Goal: Information Seeking & Learning: Learn about a topic

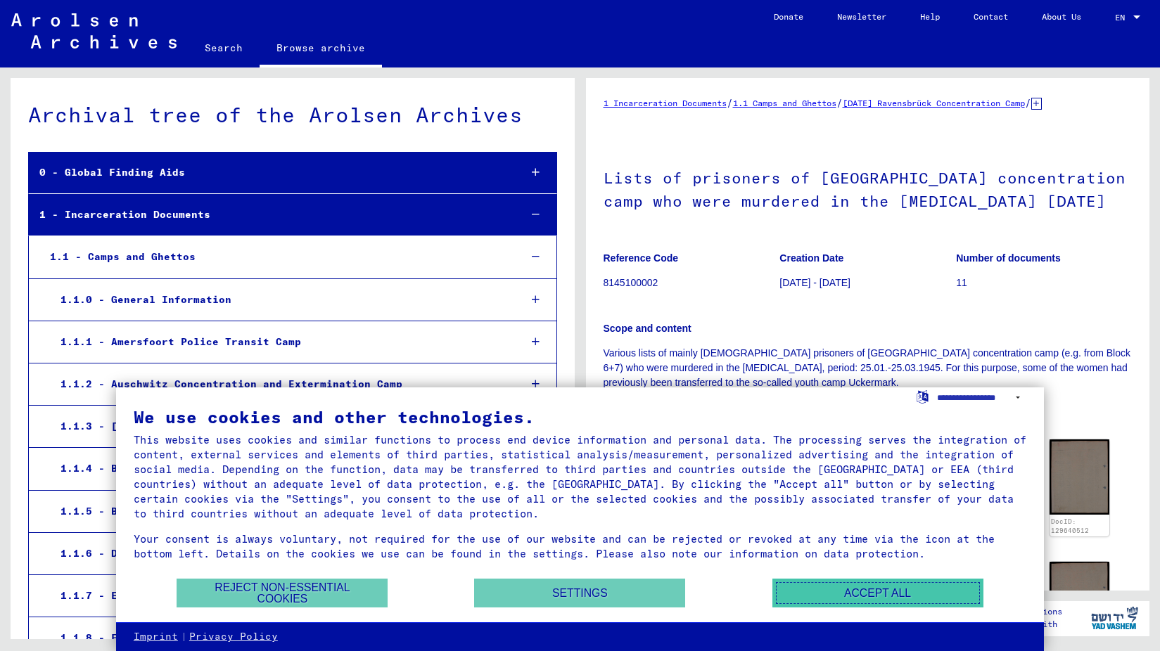
click at [820, 585] on button "Accept all" at bounding box center [877, 593] width 211 height 29
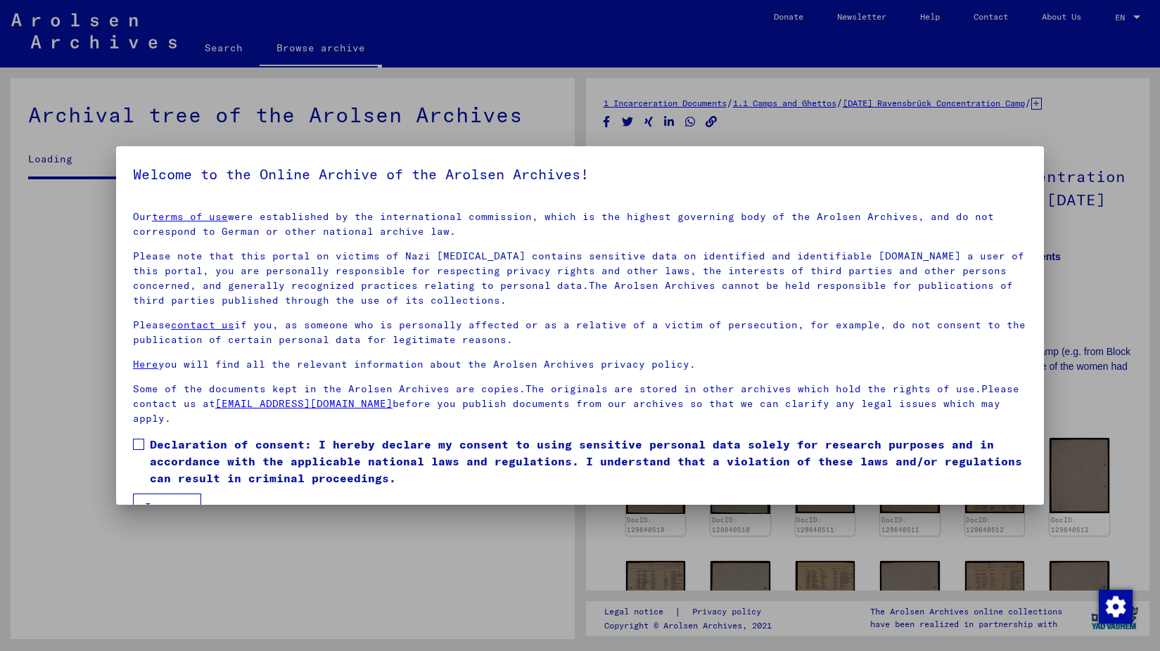
scroll to position [3399, 0]
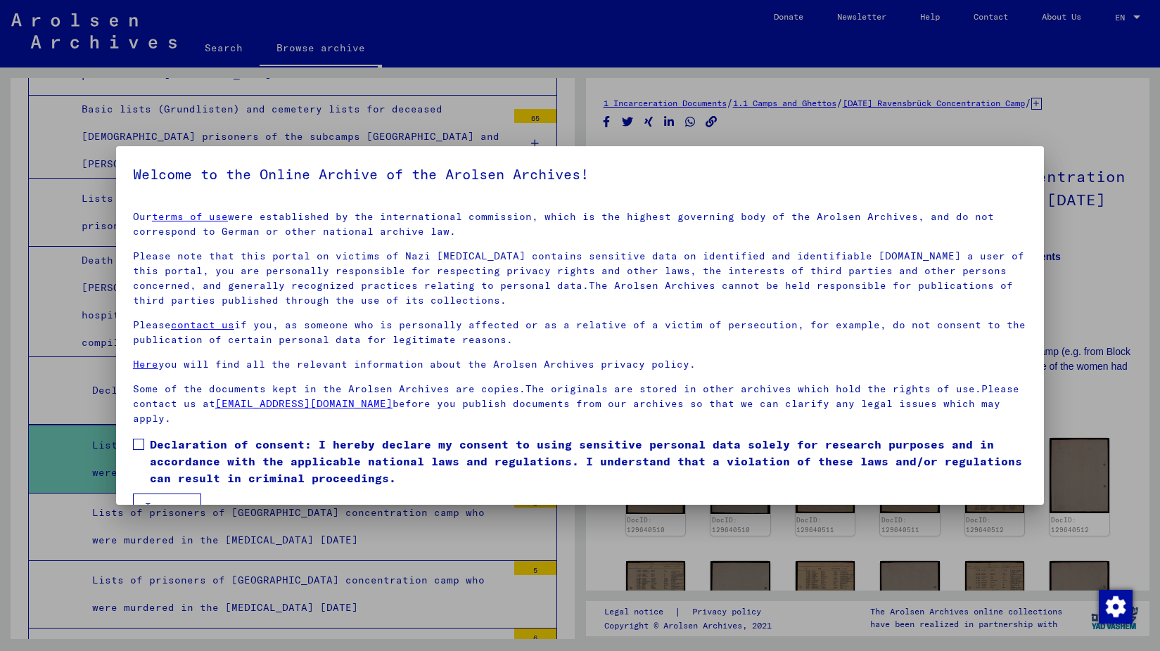
click at [1084, 304] on div at bounding box center [580, 325] width 1160 height 651
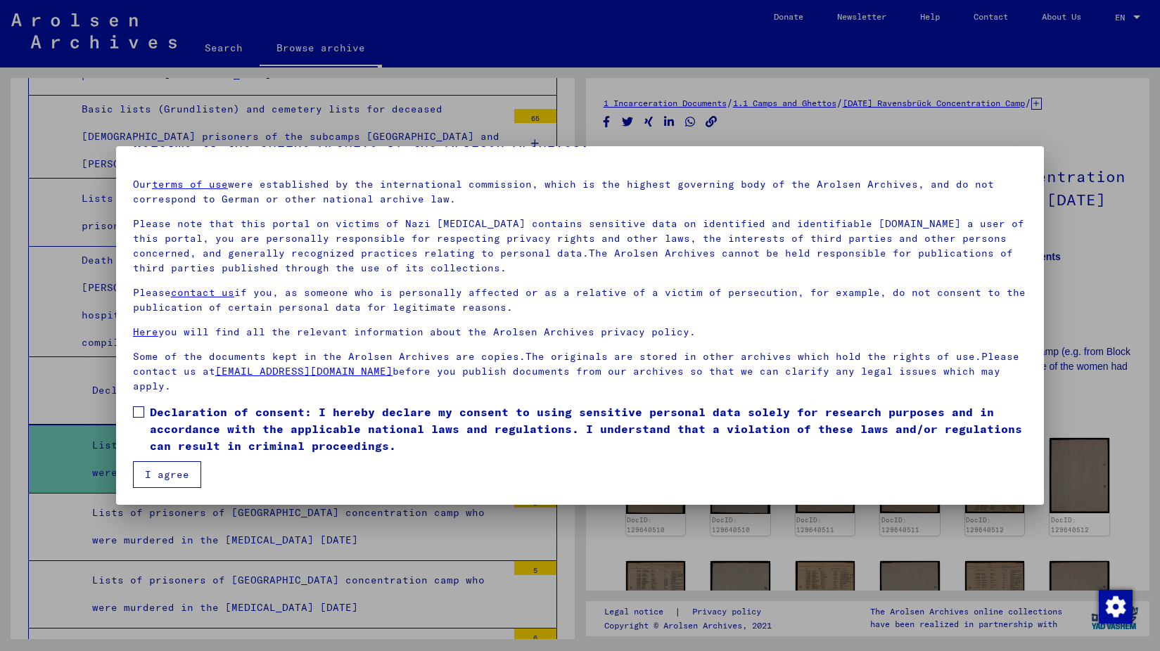
click at [155, 475] on button "I agree" at bounding box center [167, 474] width 68 height 27
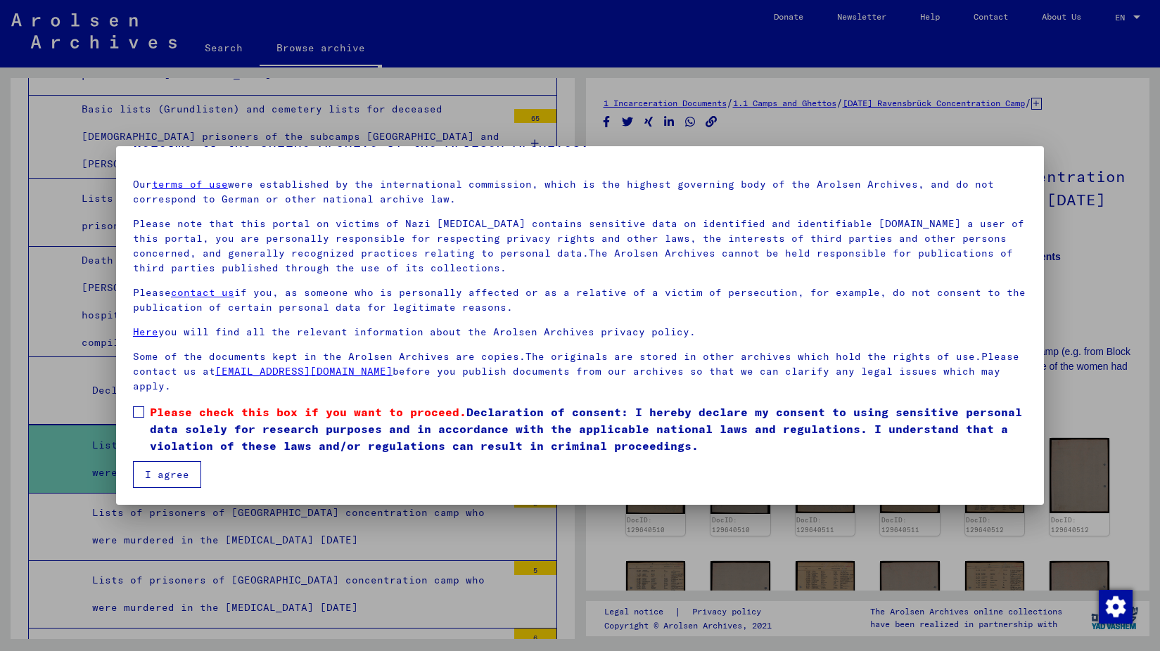
click at [135, 415] on span at bounding box center [138, 411] width 11 height 11
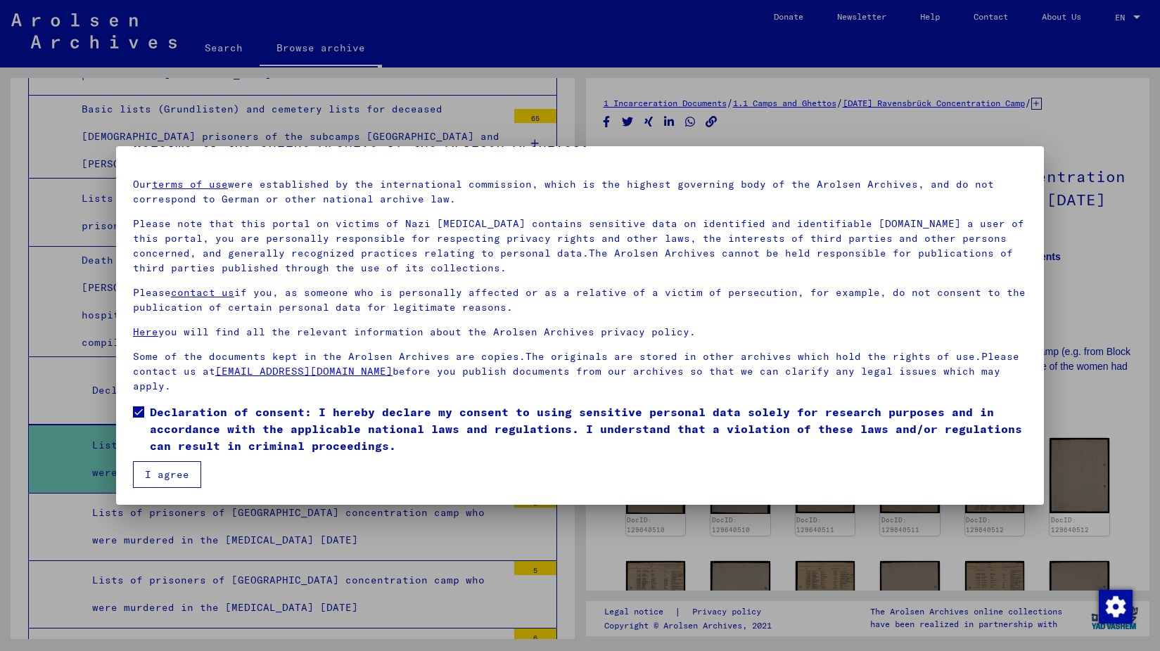
click at [176, 487] on mat-dialog-container "Welcome to the Online Archive of the Arolsen Archives! Our terms of use were es…" at bounding box center [580, 325] width 928 height 358
click at [176, 480] on button "I agree" at bounding box center [167, 474] width 68 height 27
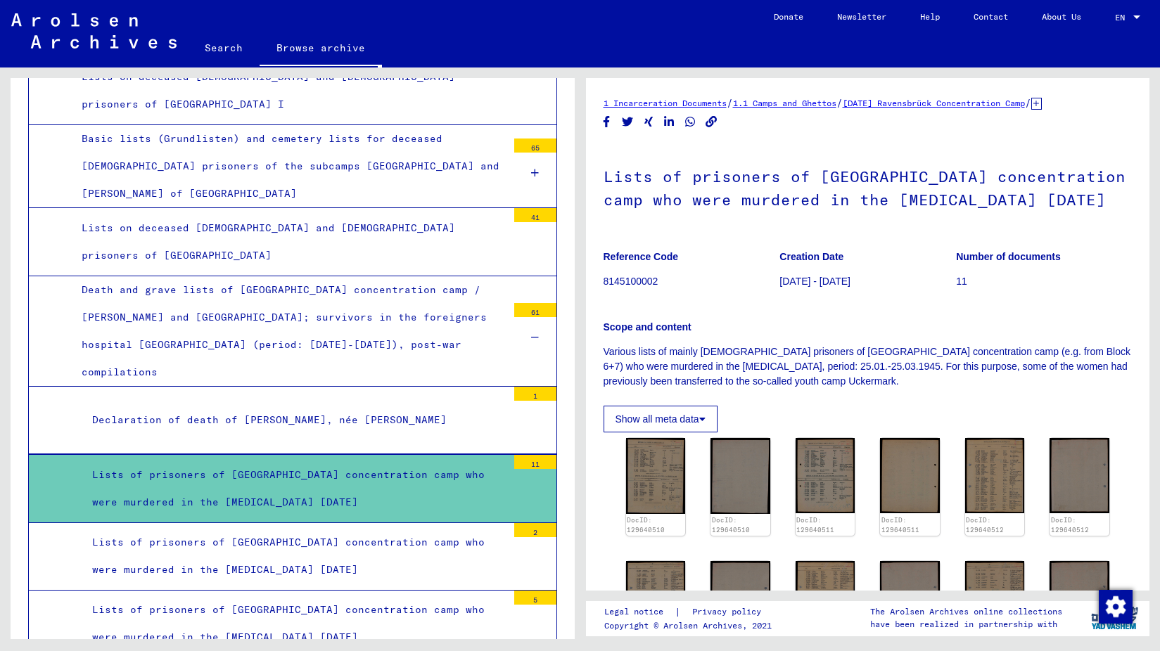
scroll to position [3367, 0]
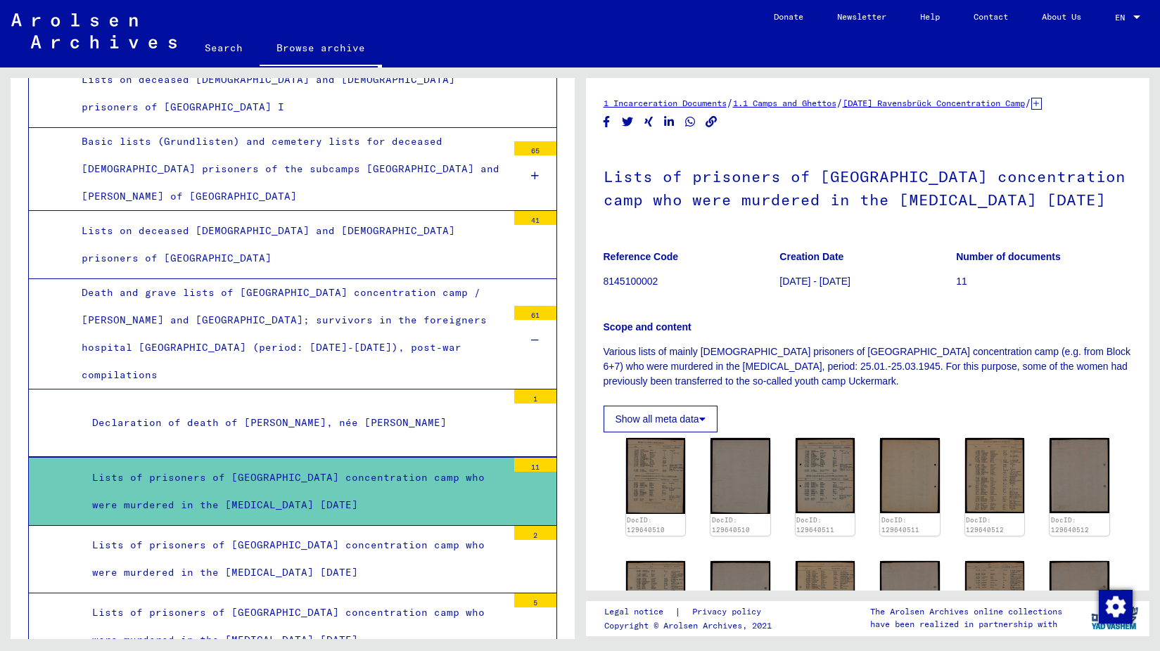
click at [179, 464] on div "Lists of prisoners of [GEOGRAPHIC_DATA] concentration camp who were murdered in…" at bounding box center [294, 491] width 425 height 55
click at [649, 480] on img at bounding box center [655, 476] width 63 height 80
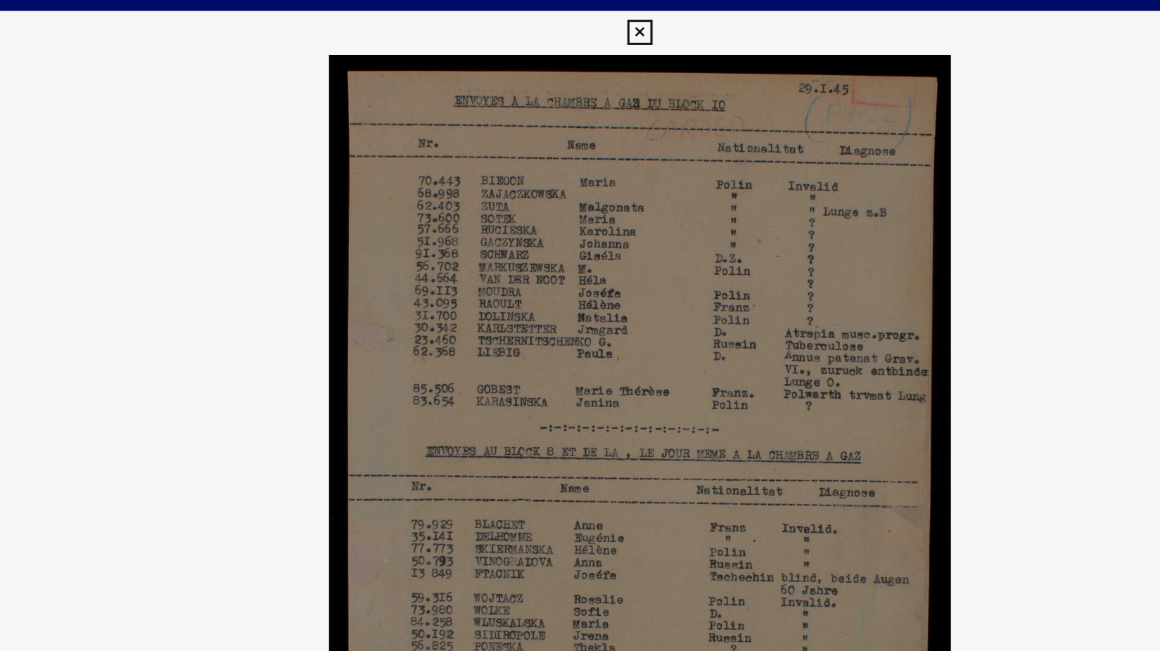
click at [578, 17] on icon at bounding box center [580, 21] width 16 height 17
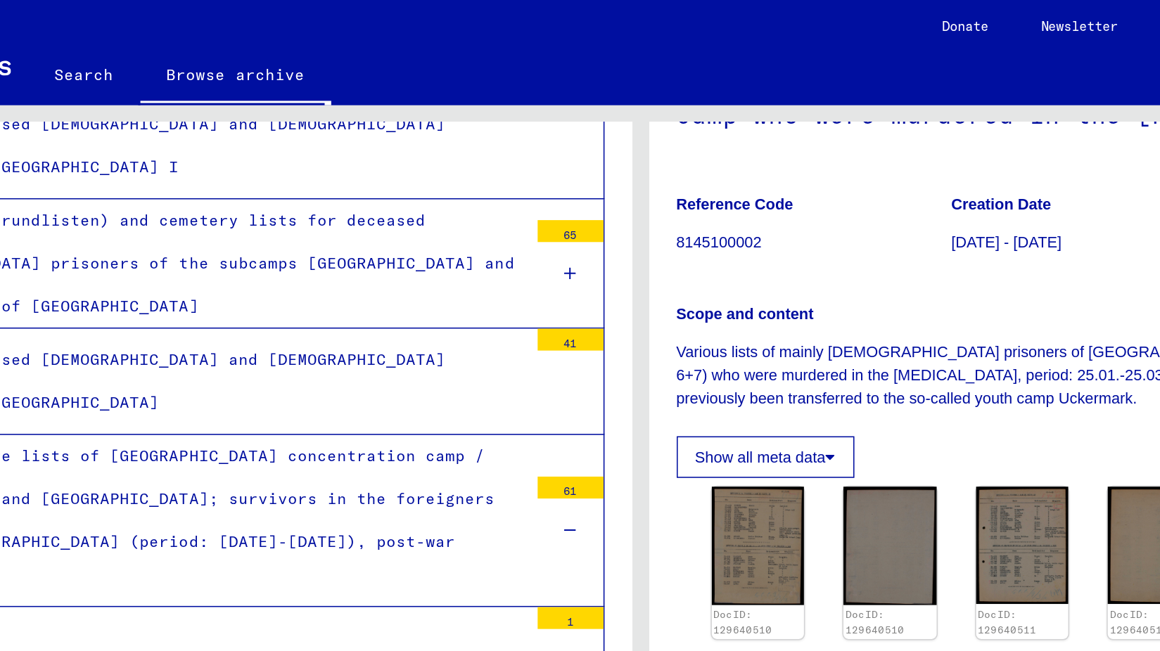
scroll to position [140, 0]
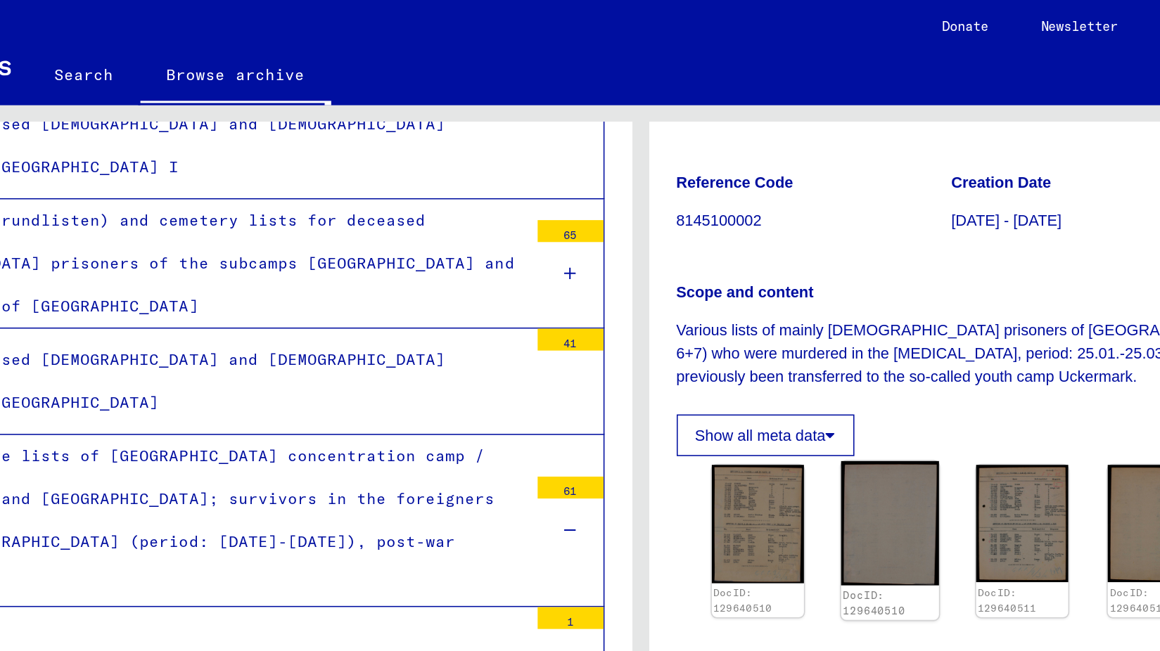
click at [734, 309] on img at bounding box center [740, 335] width 63 height 79
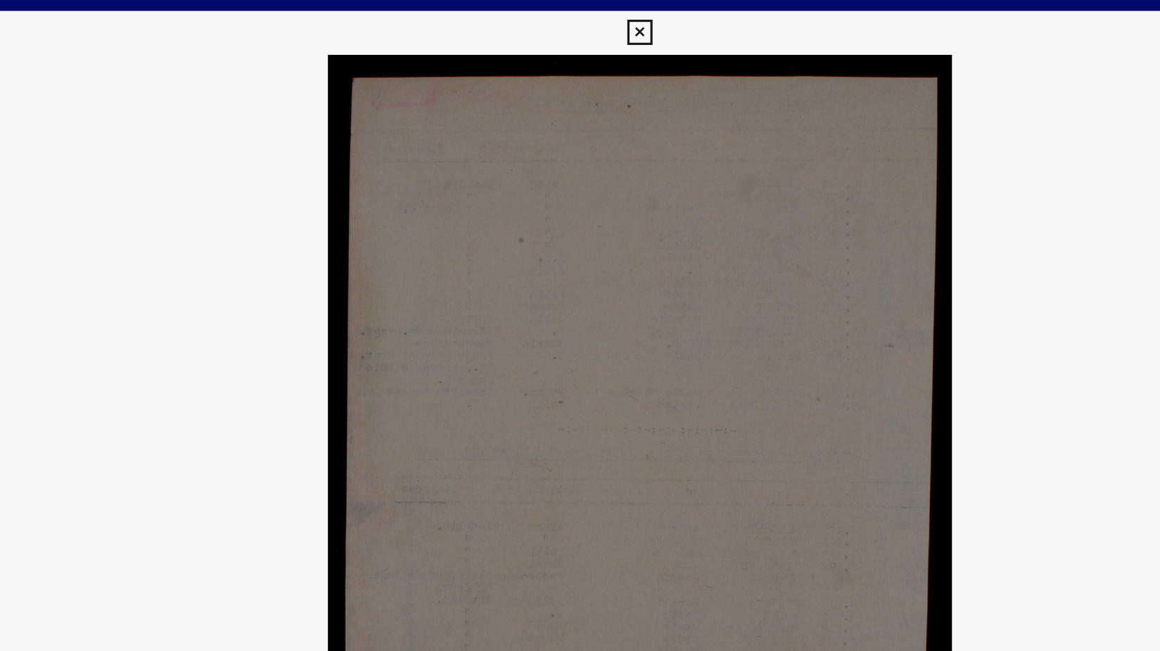
click at [575, 20] on icon at bounding box center [580, 21] width 16 height 17
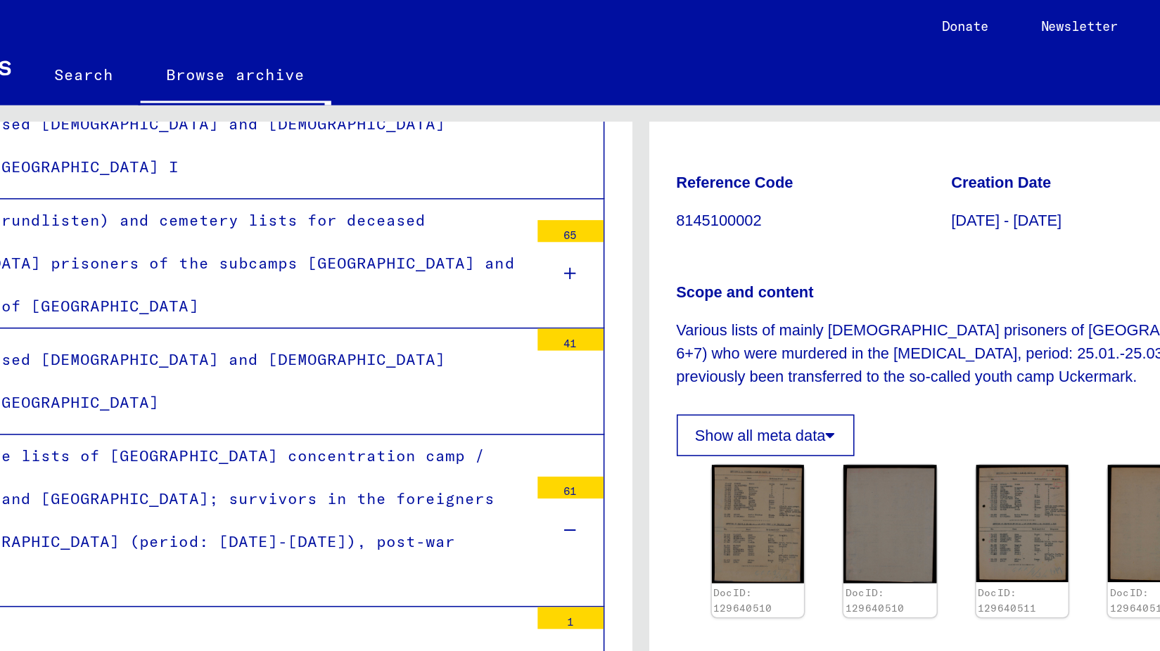
scroll to position [141, 0]
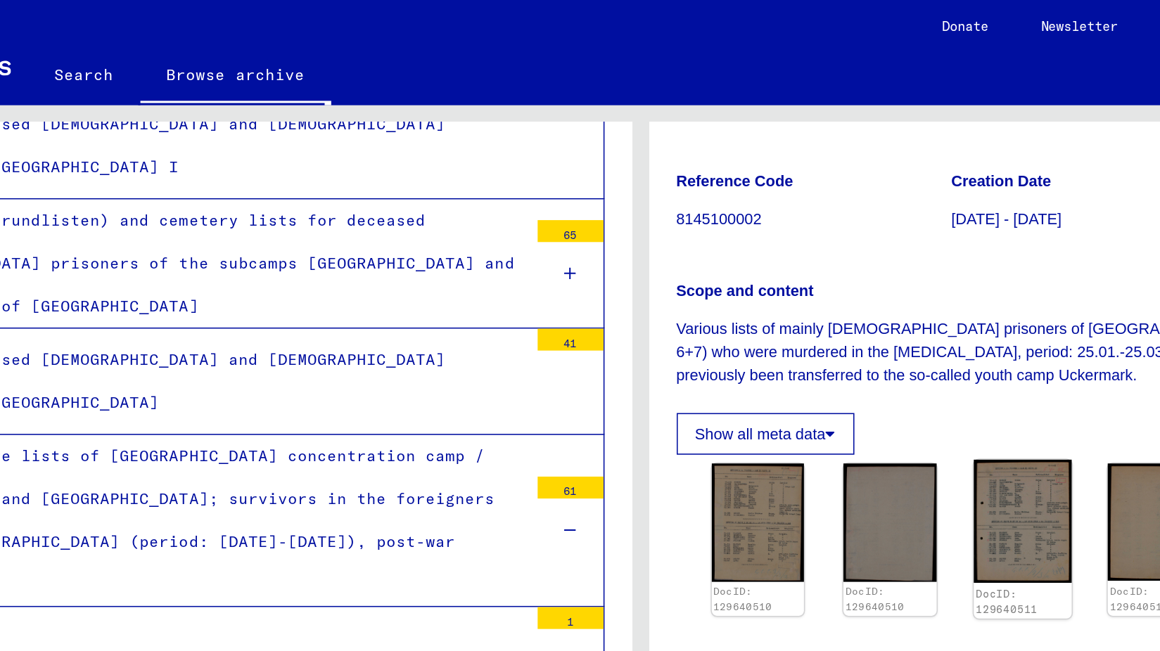
click at [806, 333] on img at bounding box center [825, 334] width 63 height 79
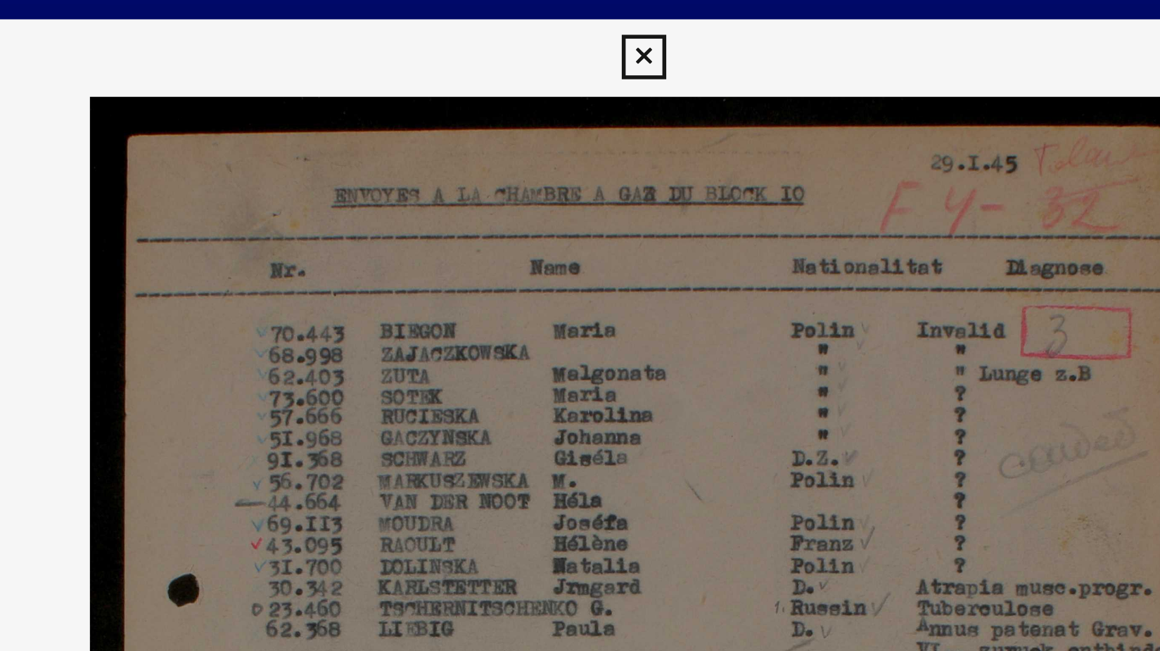
click at [581, 20] on icon at bounding box center [580, 21] width 16 height 17
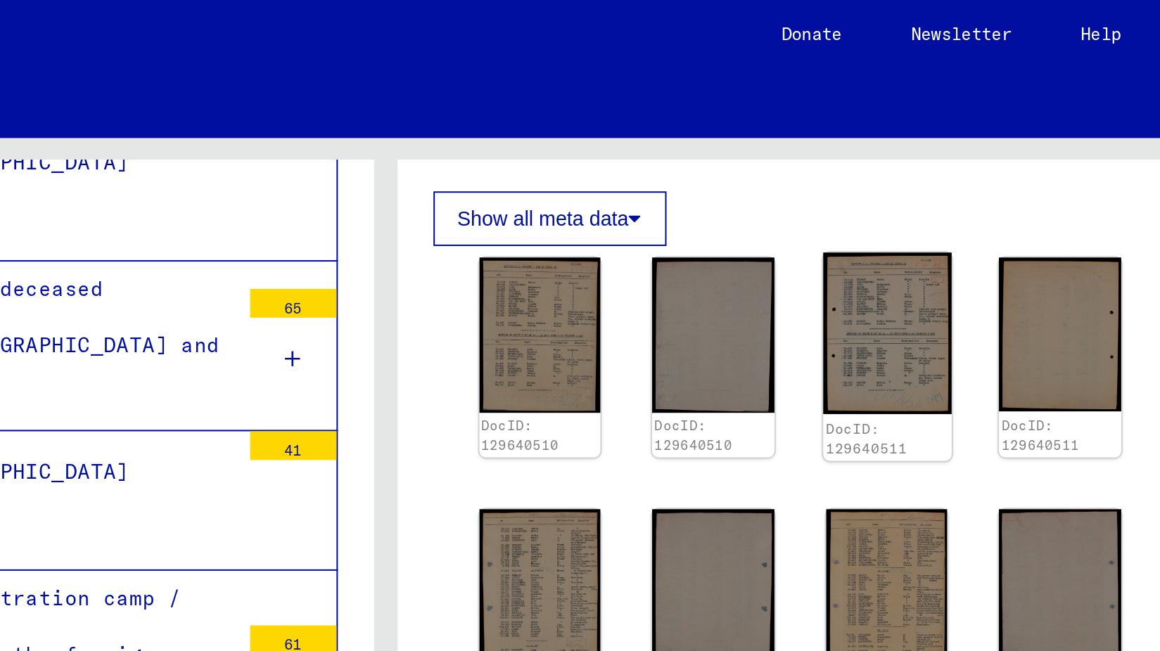
scroll to position [319, 0]
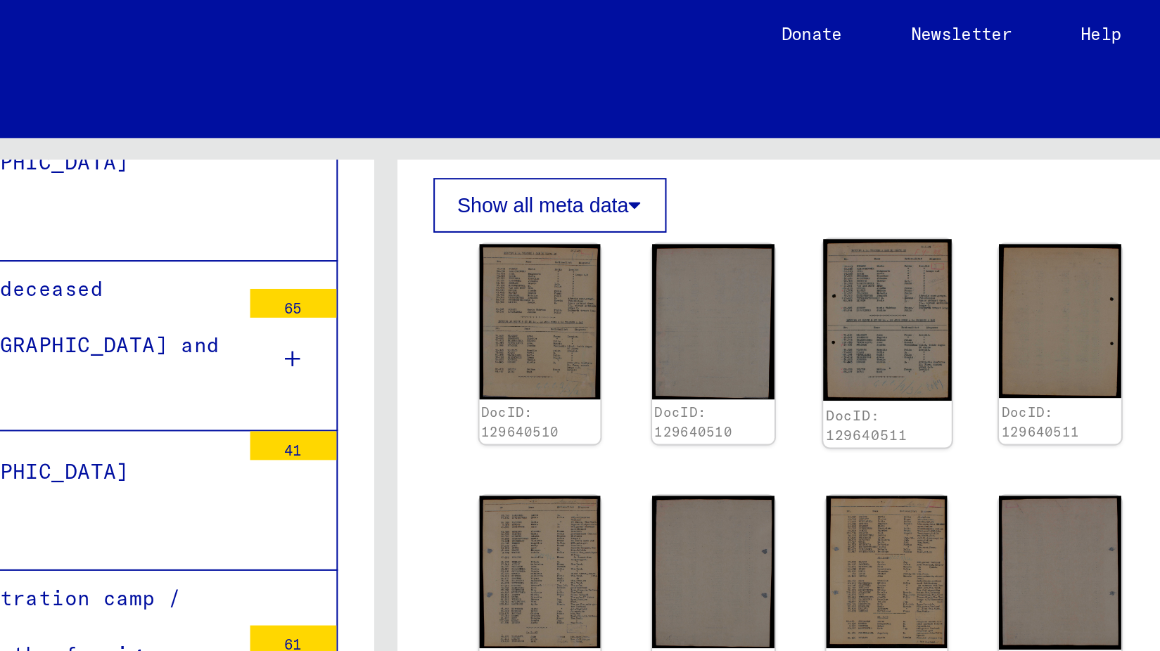
click at [828, 164] on img at bounding box center [825, 156] width 63 height 79
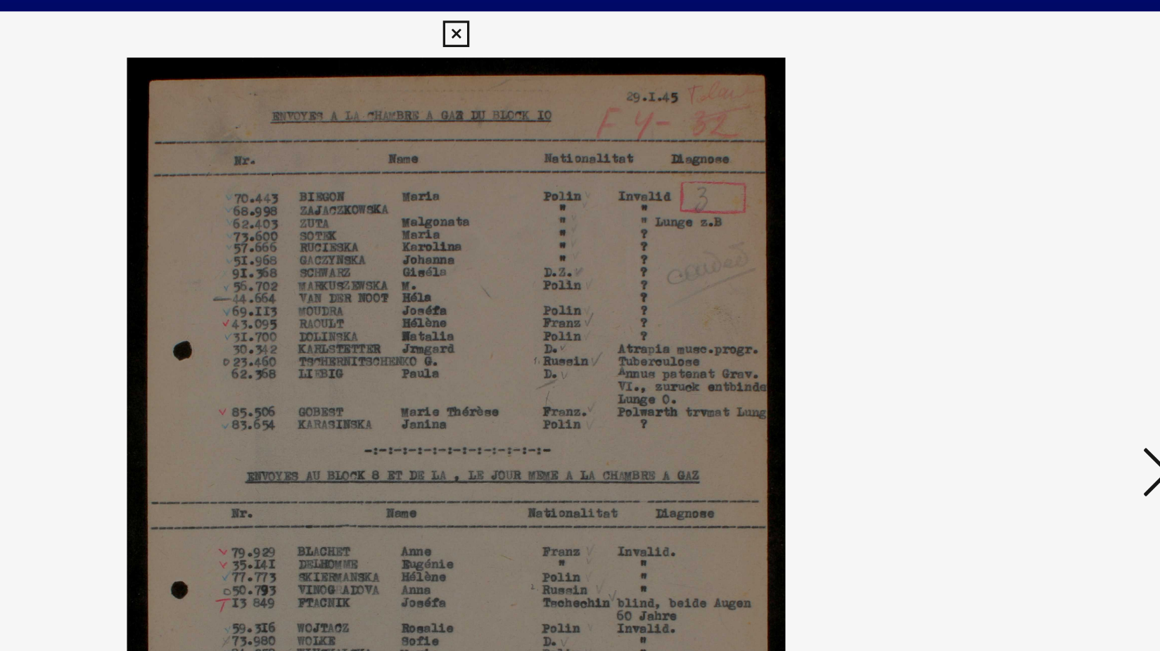
click at [582, 19] on icon at bounding box center [580, 21] width 16 height 17
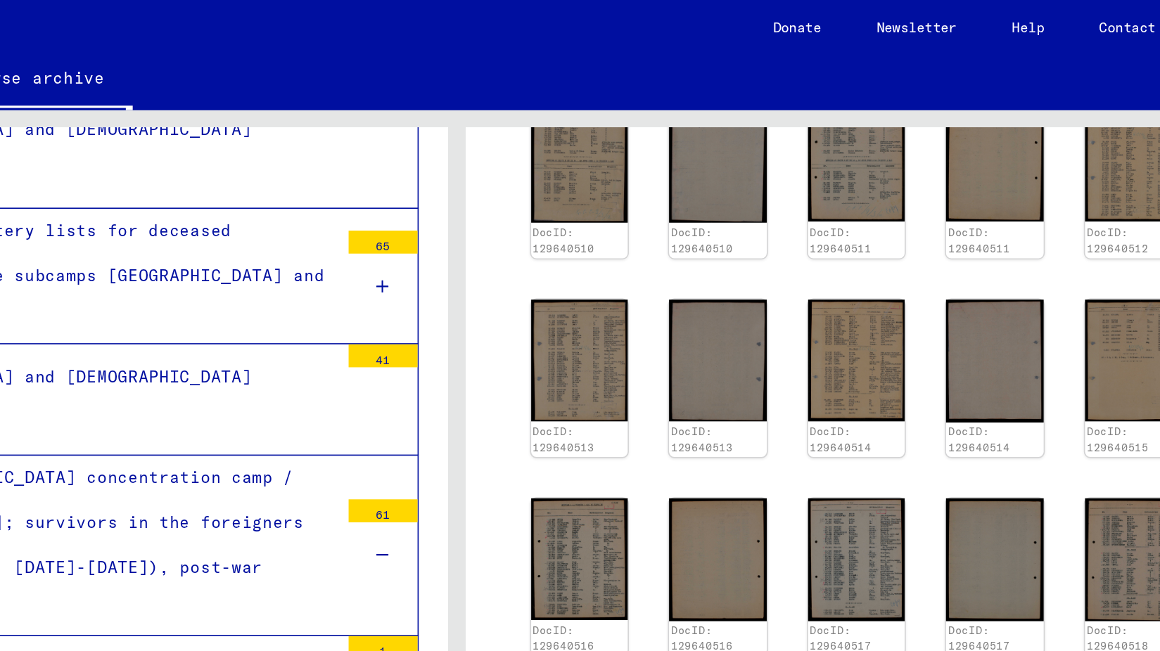
scroll to position [387, 0]
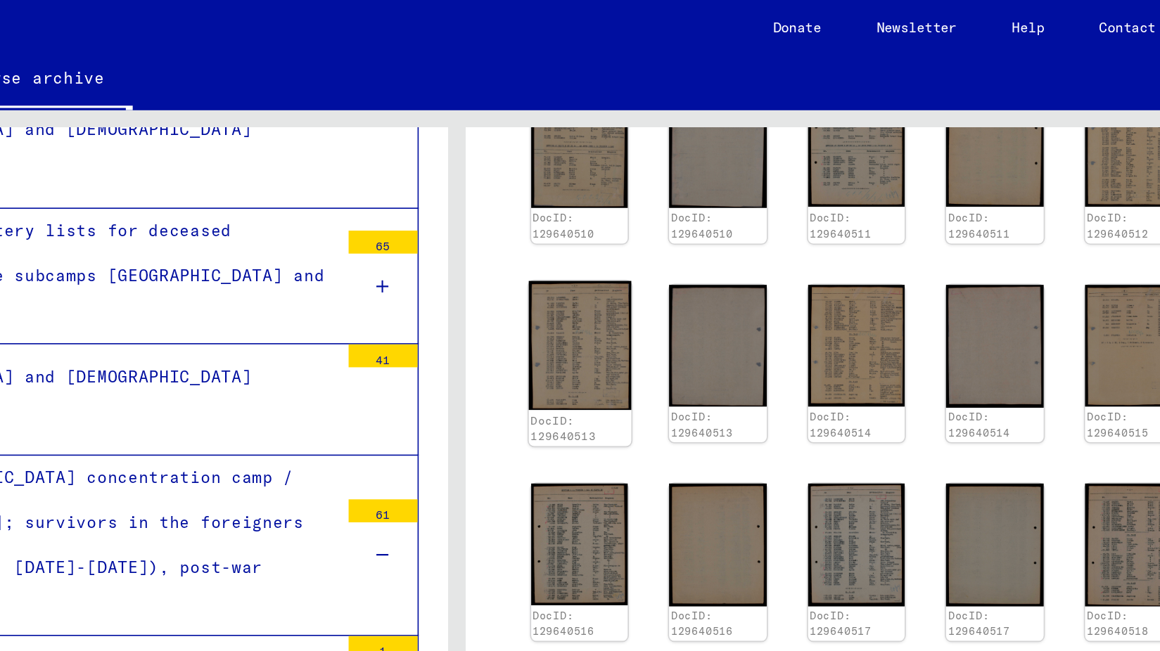
click at [655, 210] on img at bounding box center [655, 211] width 63 height 79
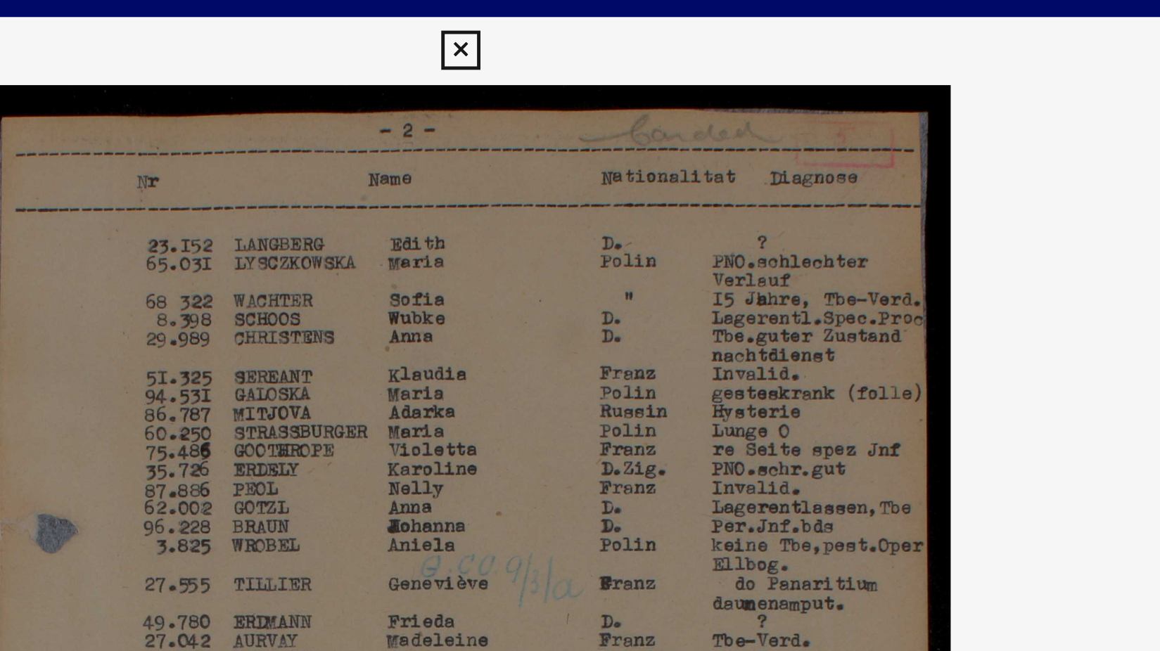
click at [587, 18] on icon at bounding box center [580, 21] width 16 height 17
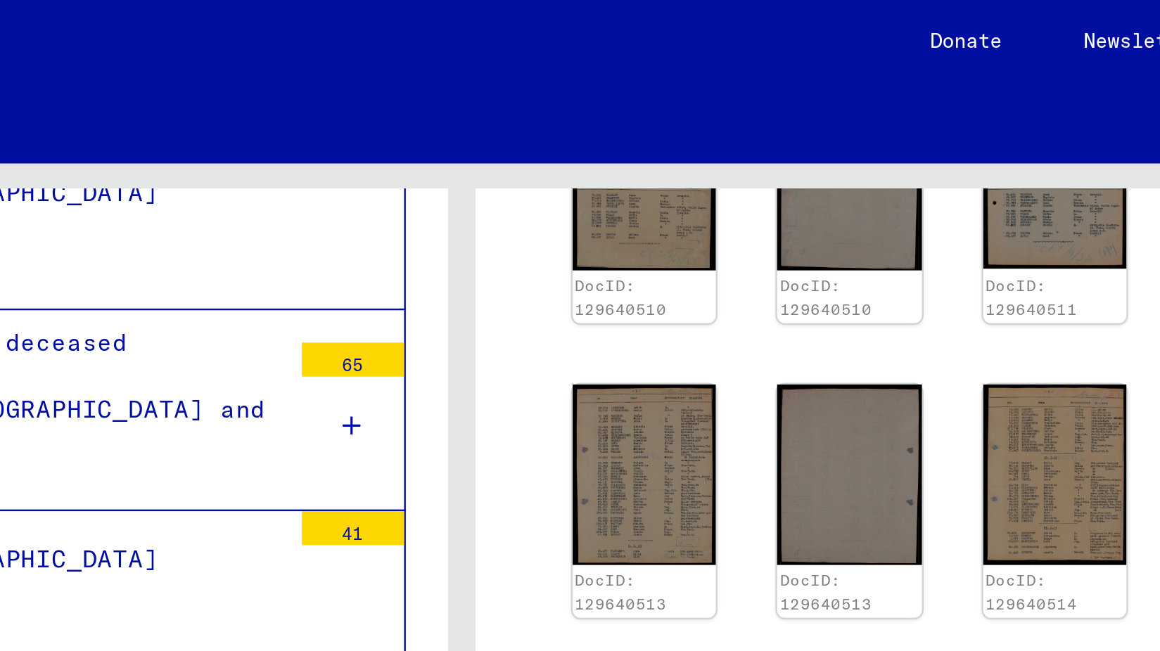
scroll to position [459, 0]
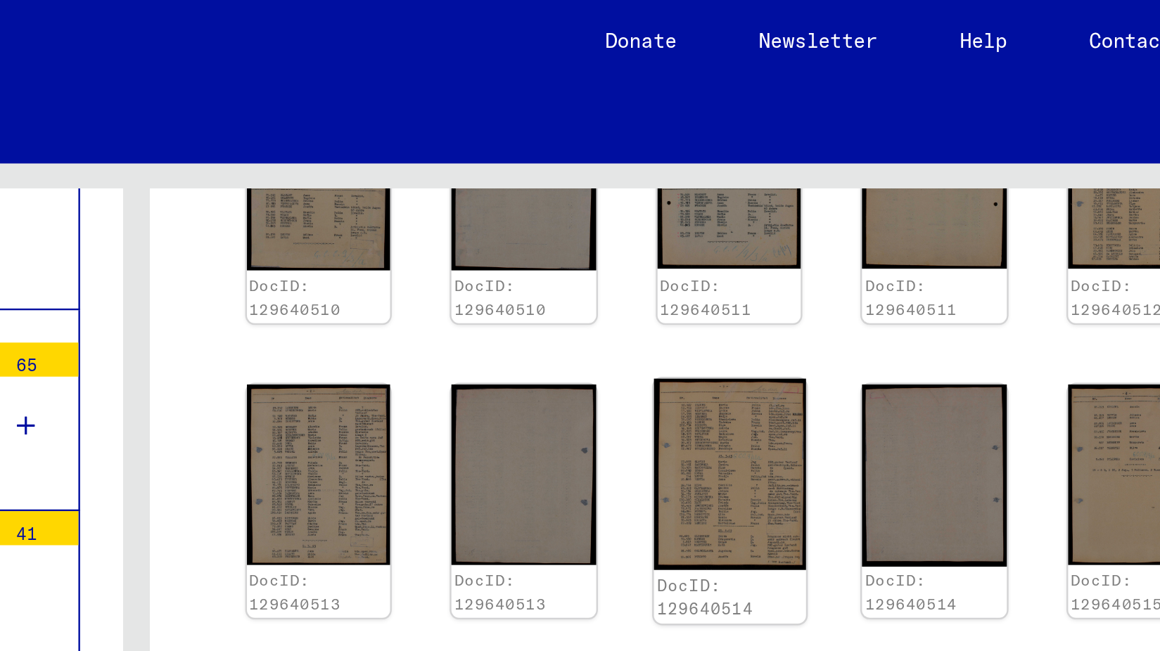
click at [830, 156] on img at bounding box center [825, 195] width 63 height 79
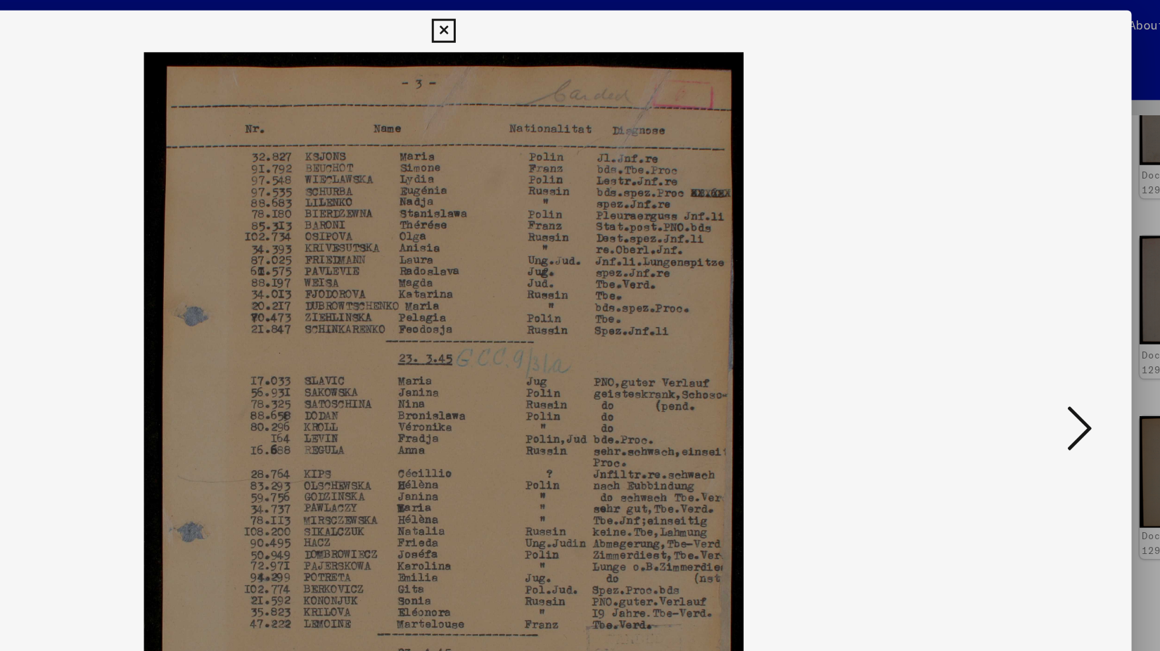
click at [582, 22] on icon at bounding box center [580, 21] width 16 height 17
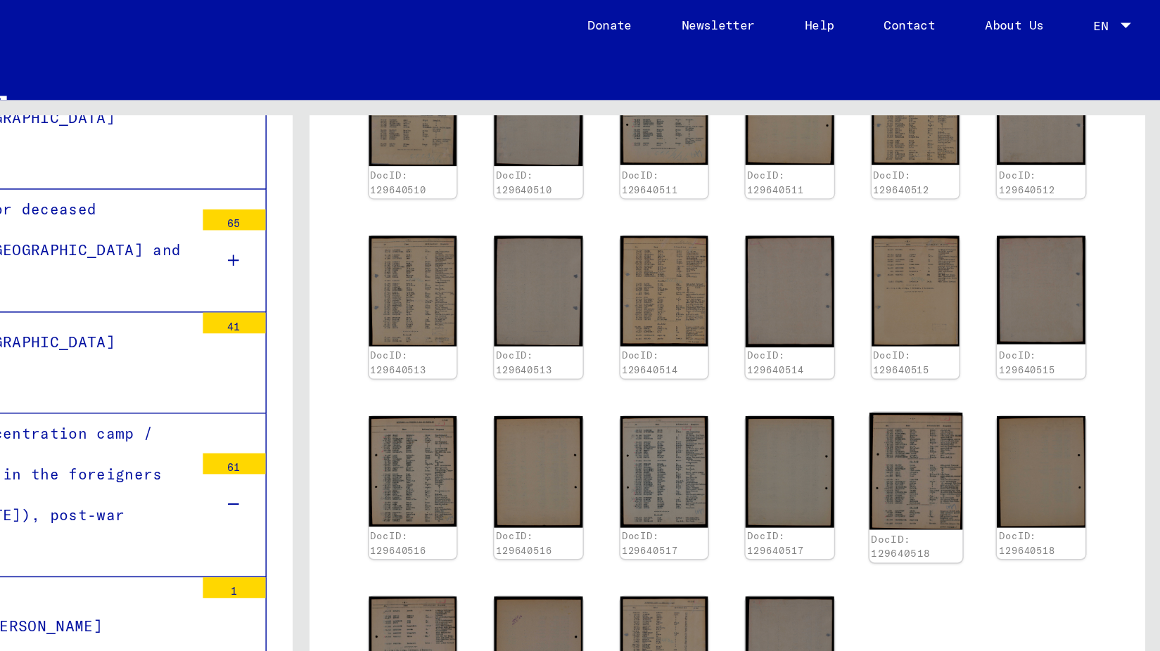
click at [987, 278] on img at bounding box center [994, 317] width 63 height 79
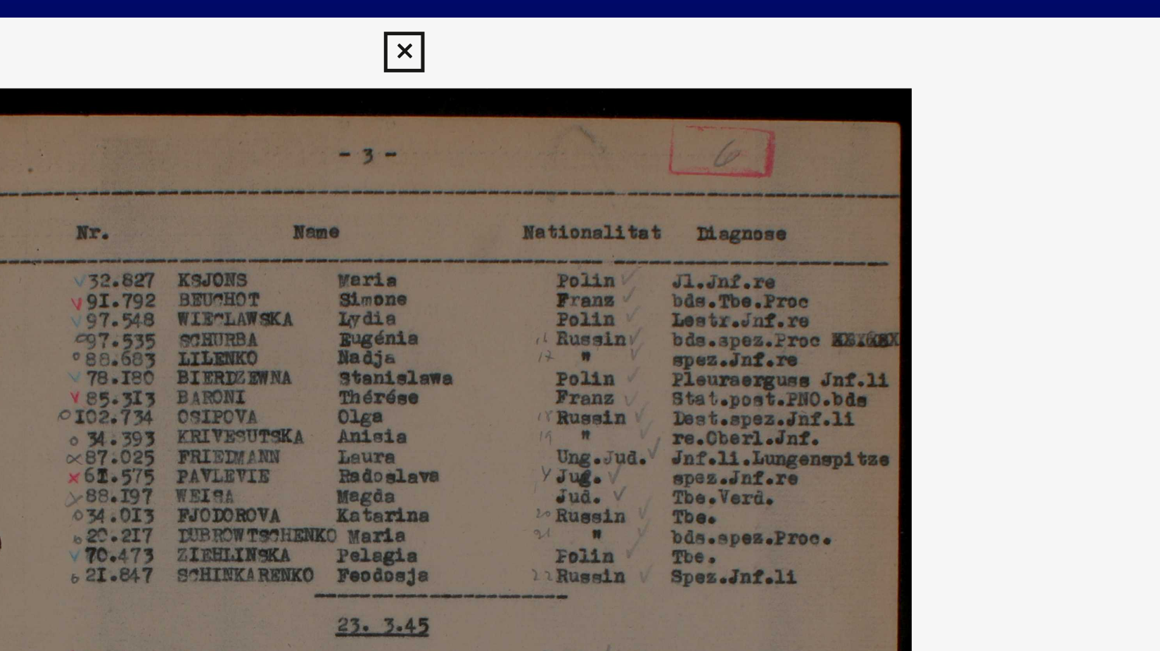
click at [582, 21] on icon at bounding box center [580, 21] width 16 height 17
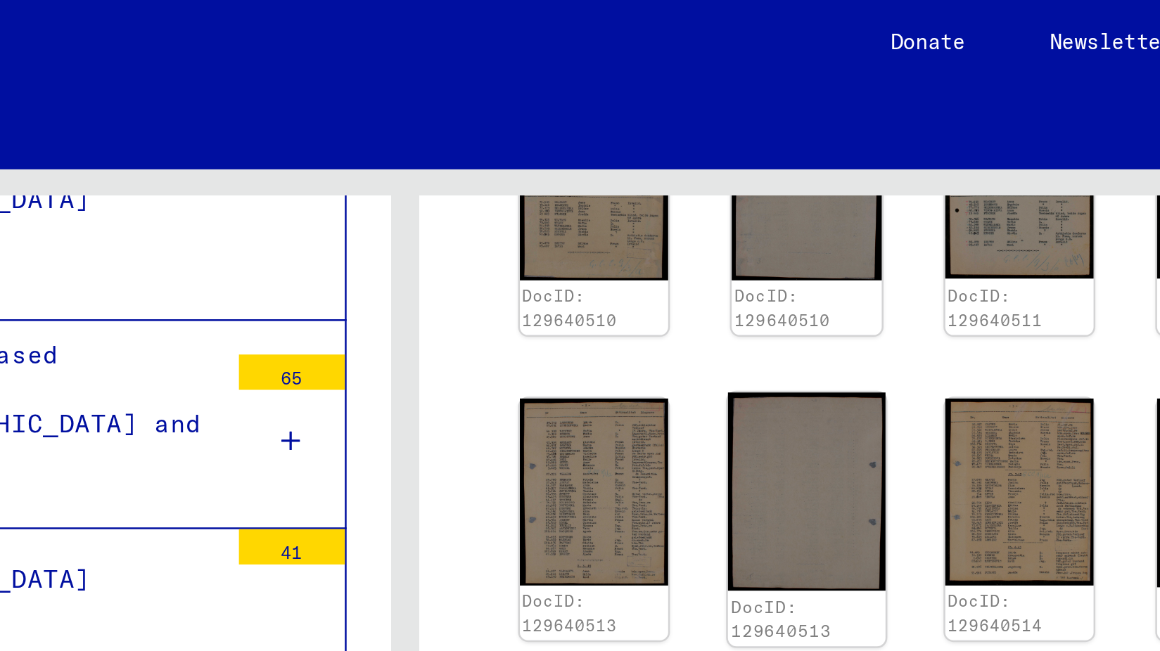
scroll to position [707, 0]
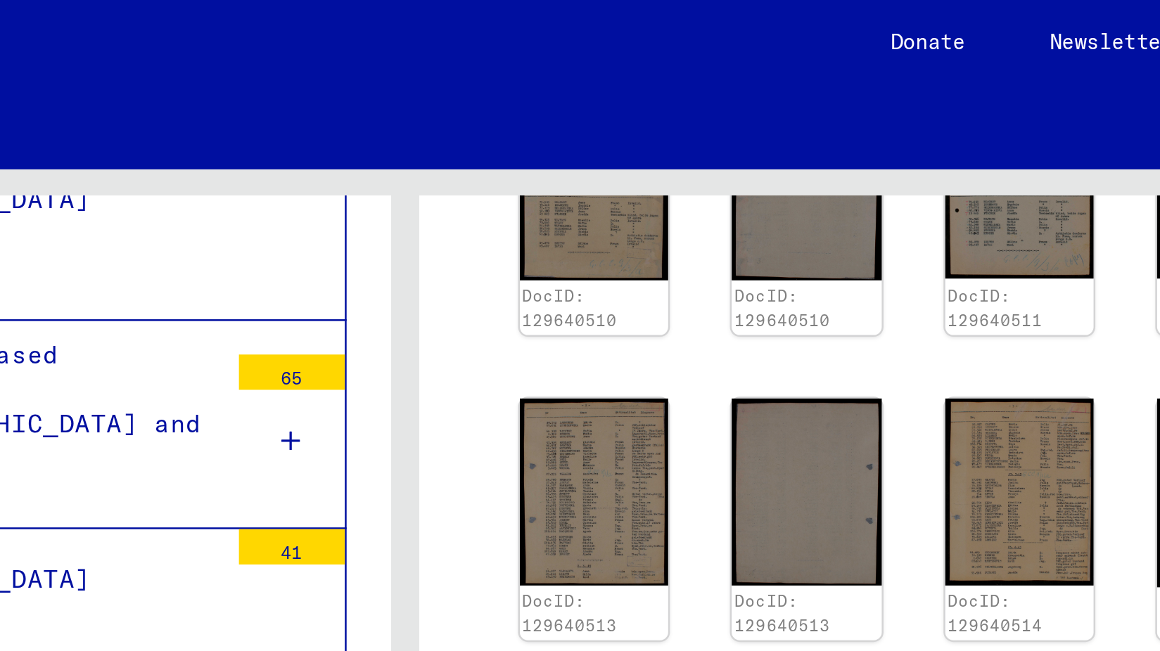
click at [667, 399] on img at bounding box center [655, 438] width 63 height 79
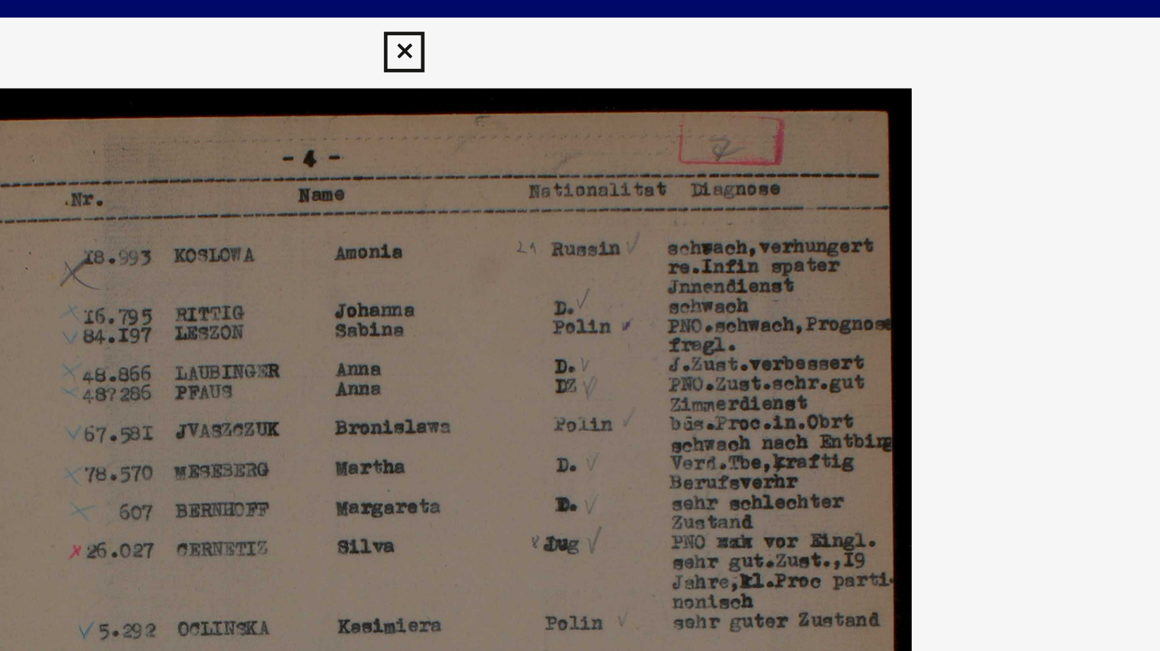
click at [586, 22] on icon at bounding box center [580, 21] width 16 height 17
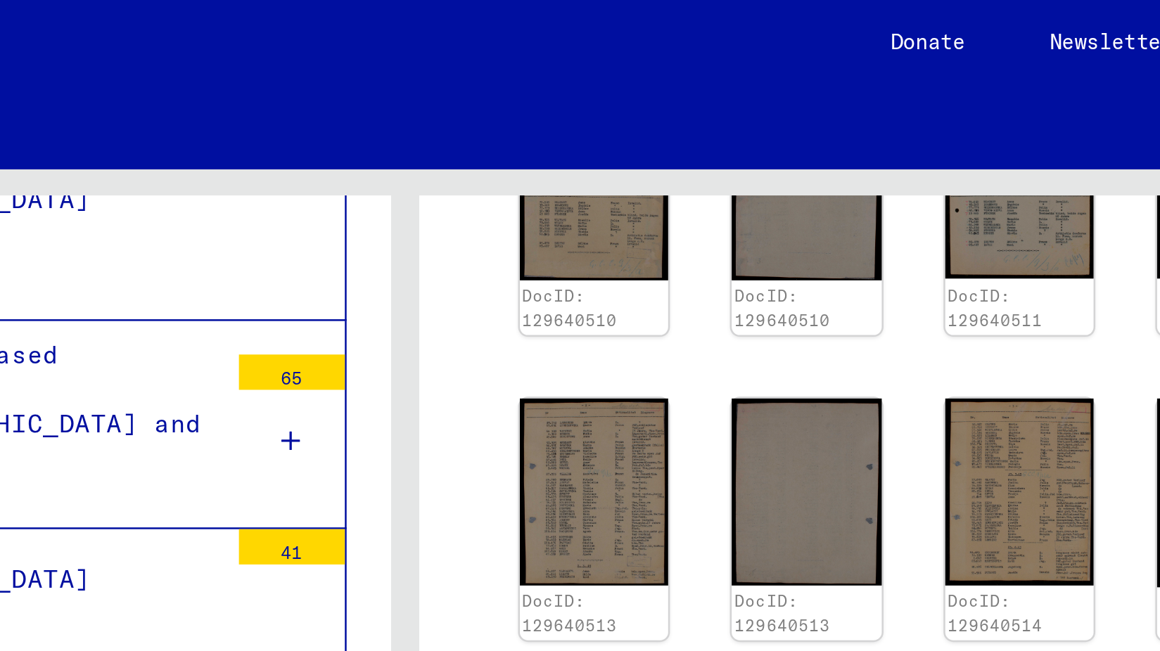
scroll to position [691, 0]
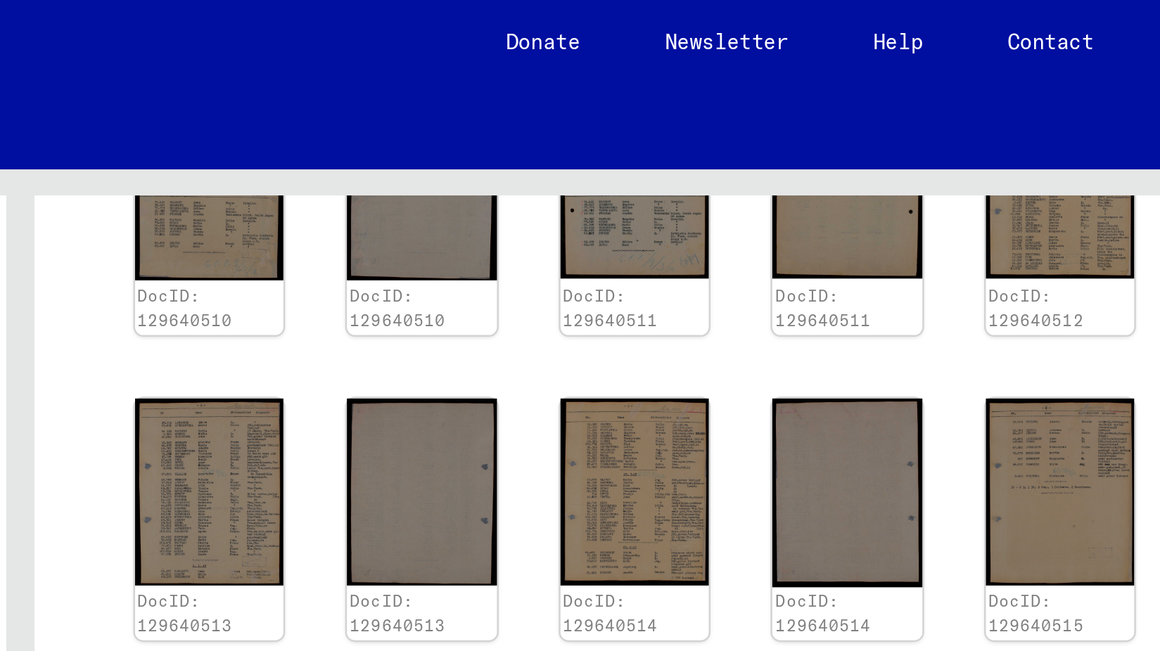
click at [836, 399] on img at bounding box center [825, 438] width 63 height 78
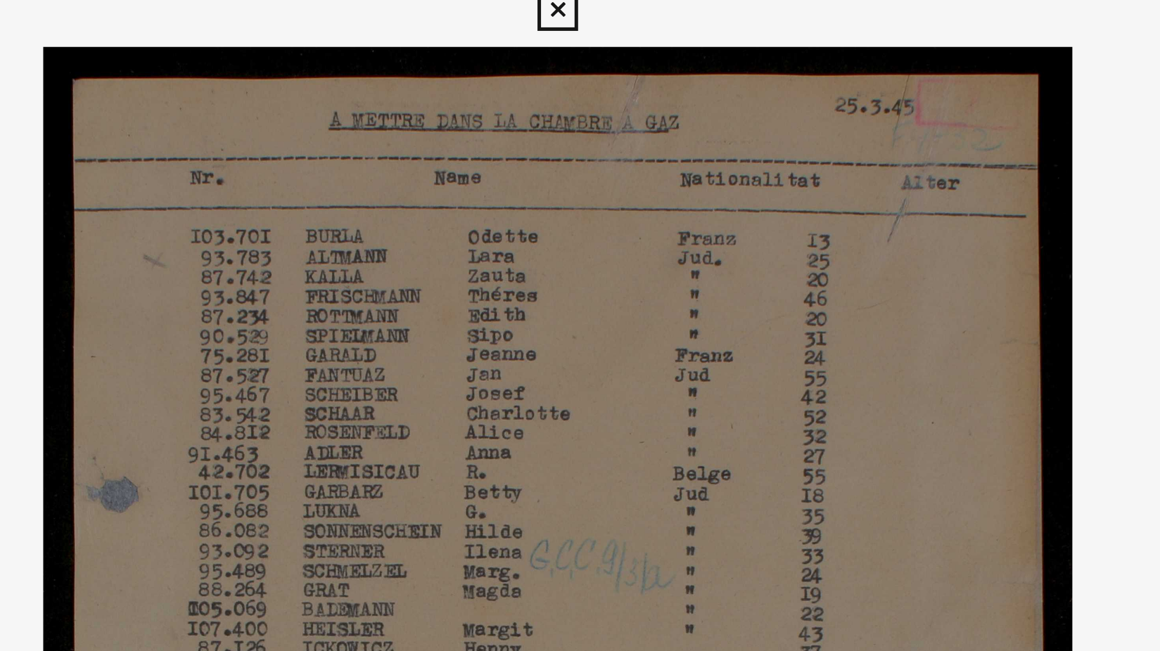
click at [581, 20] on icon at bounding box center [580, 21] width 16 height 17
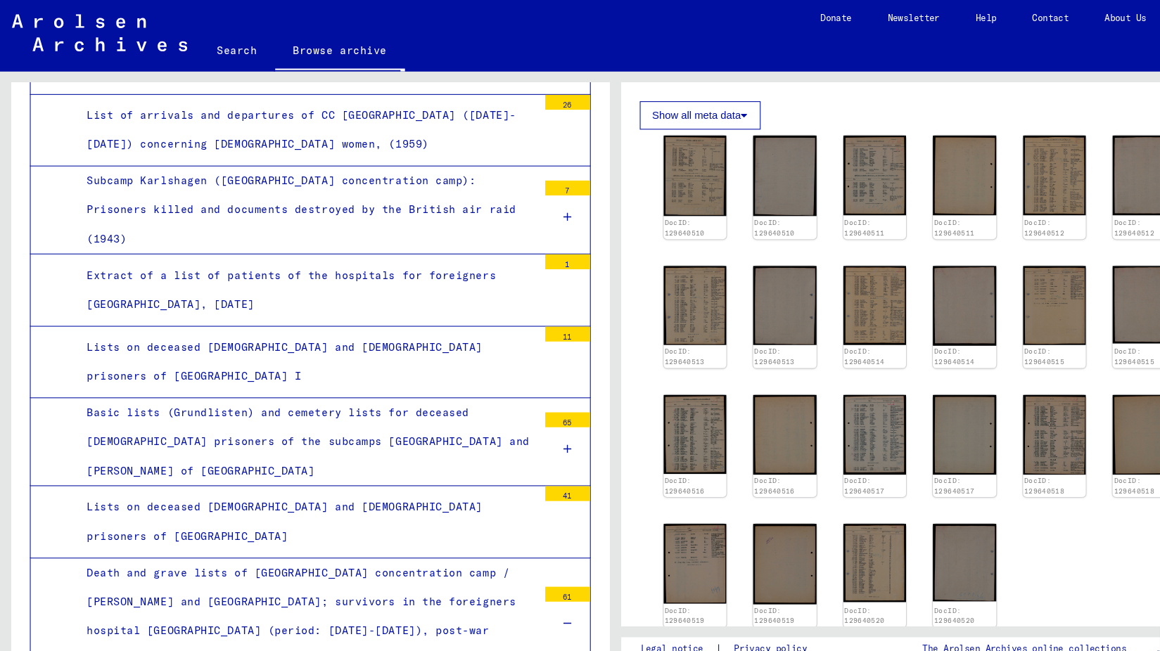
scroll to position [3117, 0]
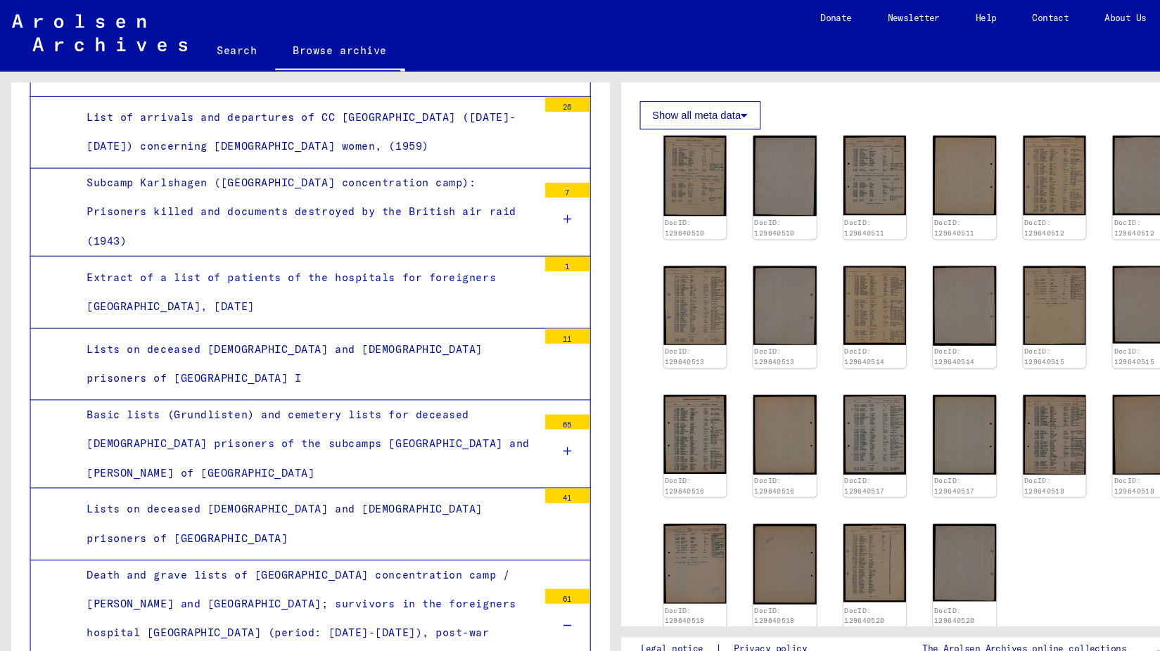
click at [185, 316] on div "Lists on deceased [DEMOGRAPHIC_DATA] and [DEMOGRAPHIC_DATA] prisoners of [GEOGR…" at bounding box center [289, 343] width 436 height 55
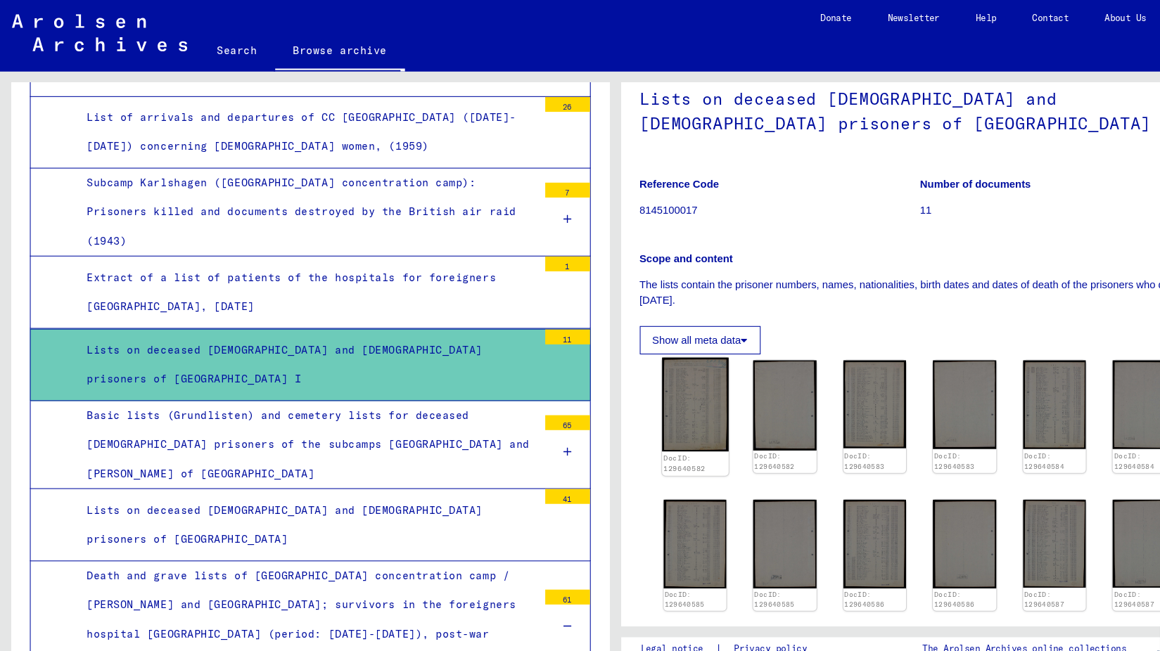
scroll to position [86, 0]
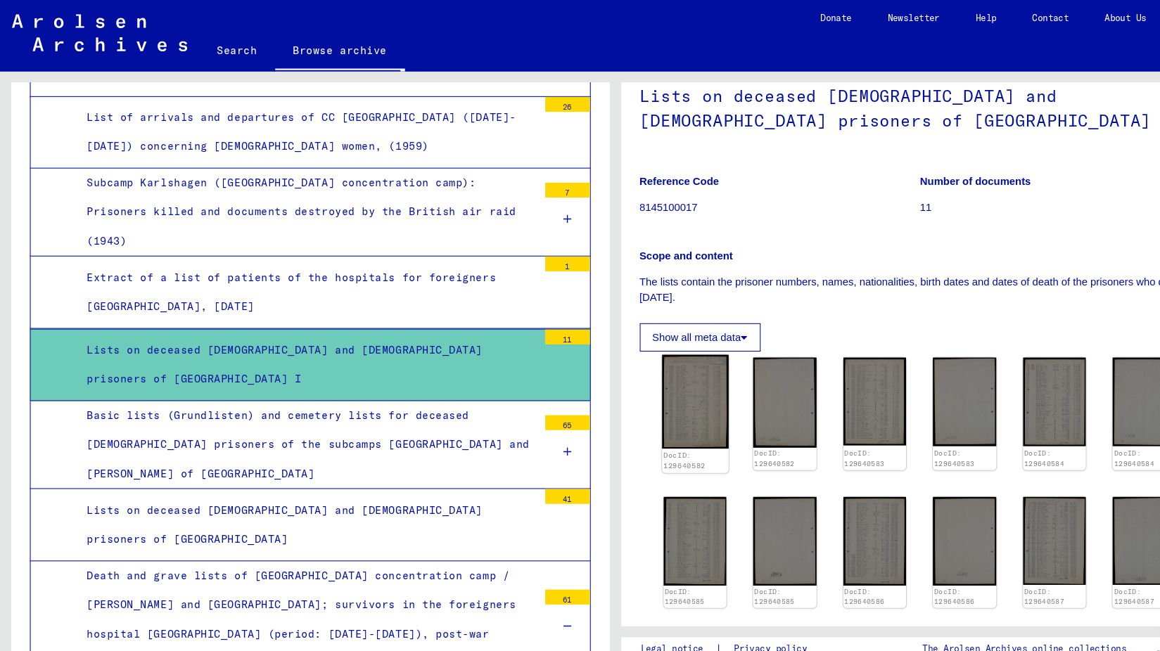
click at [656, 375] on img at bounding box center [655, 379] width 63 height 89
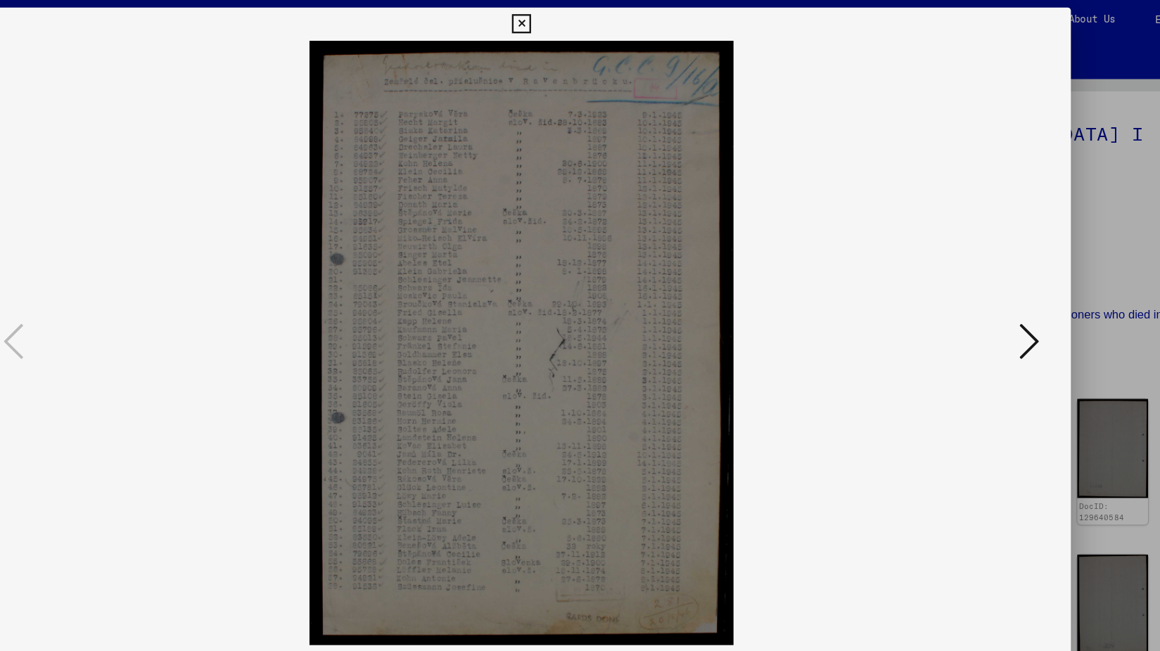
click at [1008, 285] on icon at bounding box center [1008, 289] width 17 height 34
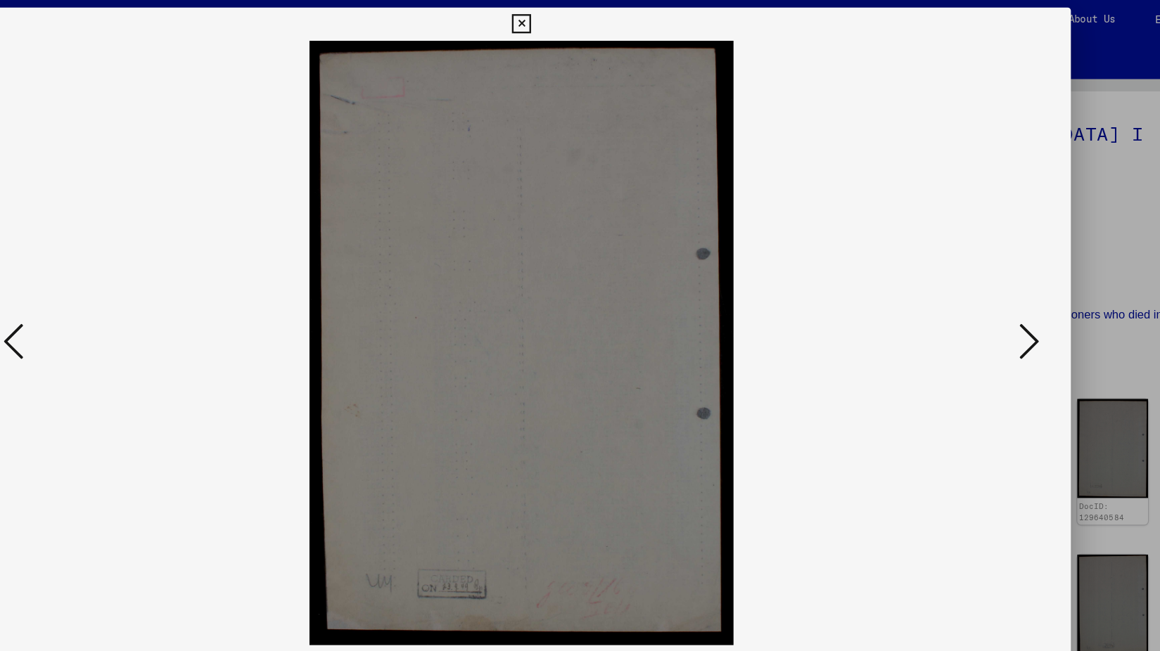
click at [1004, 295] on icon at bounding box center [1008, 289] width 17 height 34
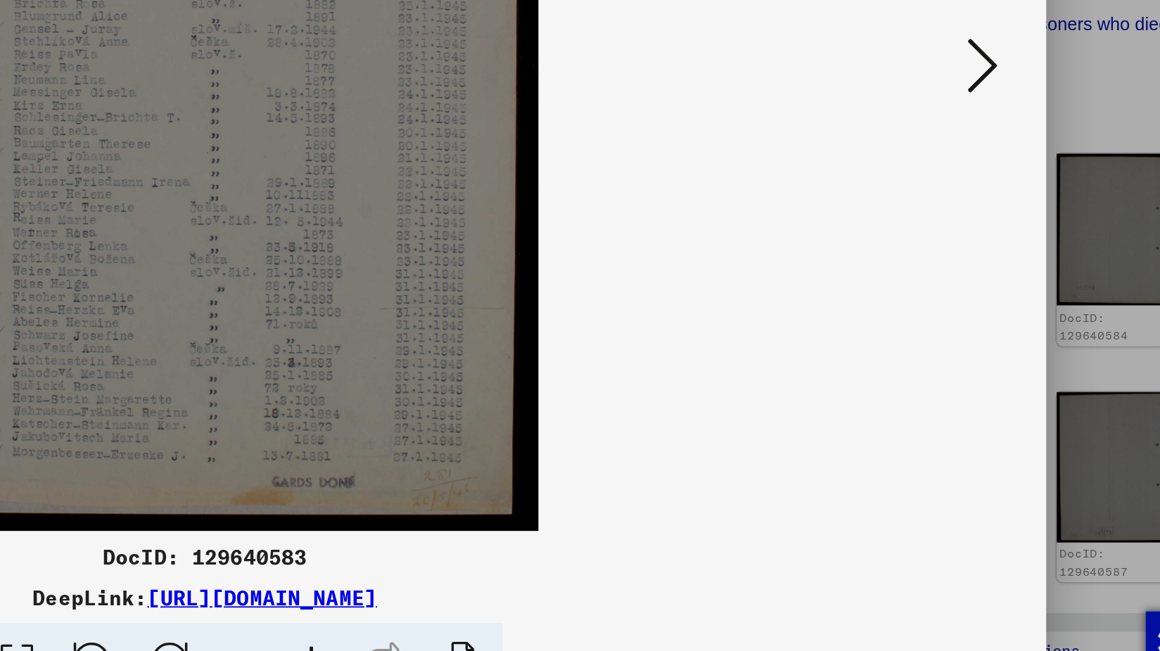
click at [1014, 288] on icon at bounding box center [1008, 289] width 17 height 34
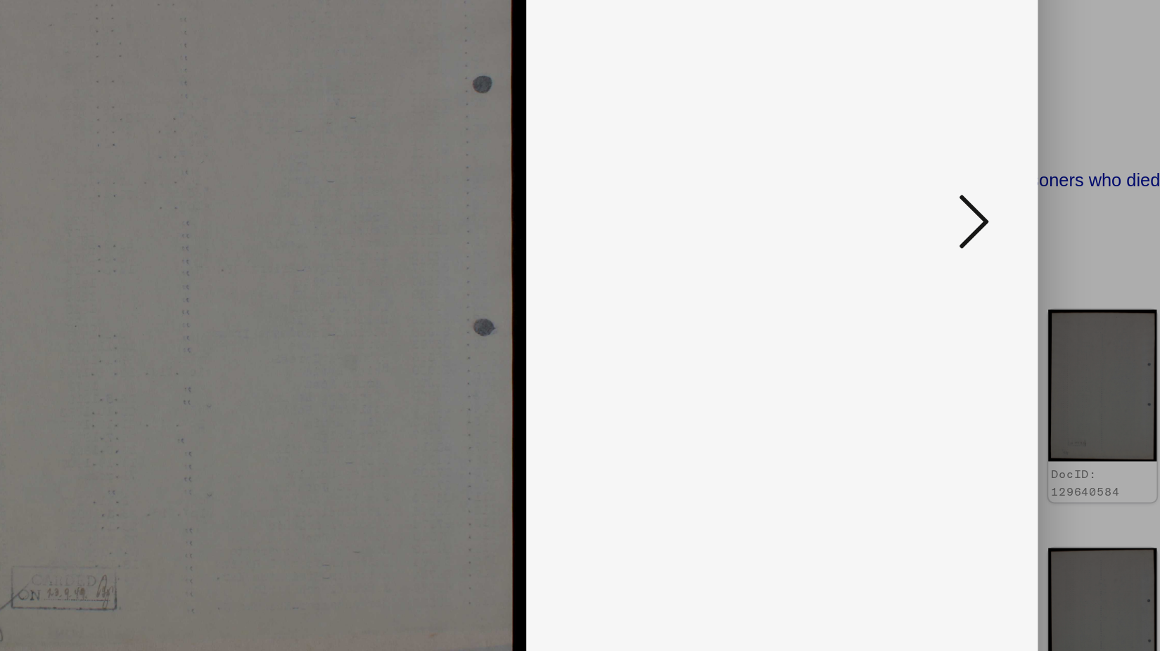
click at [1011, 284] on icon at bounding box center [1008, 289] width 17 height 34
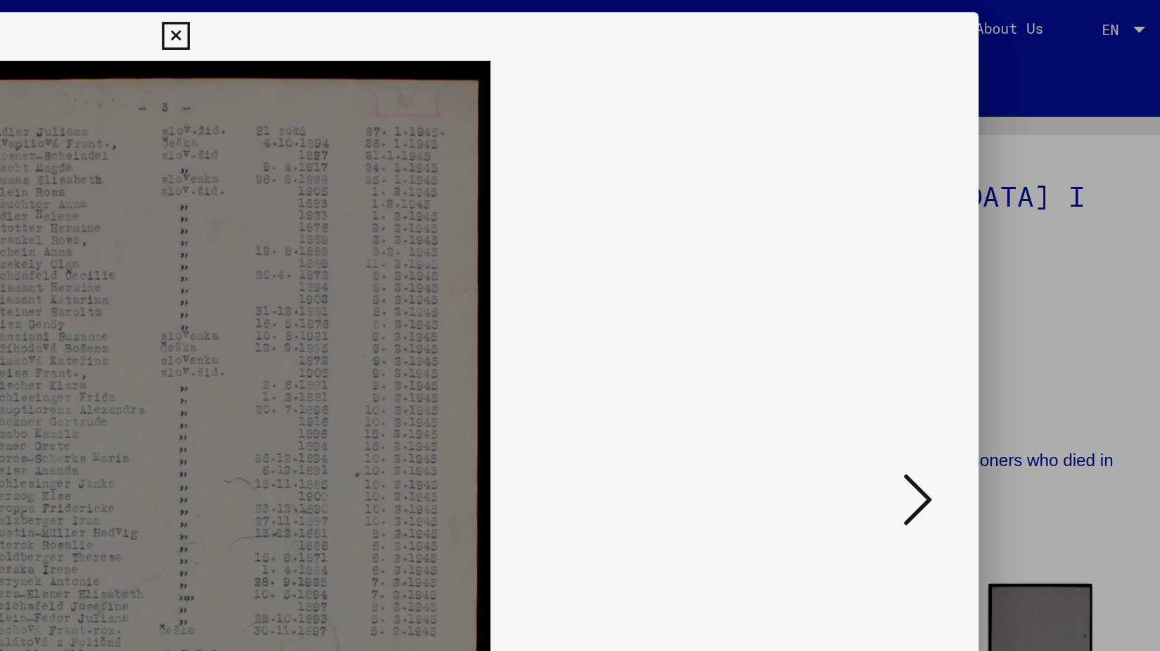
click at [1004, 283] on icon at bounding box center [1008, 289] width 17 height 34
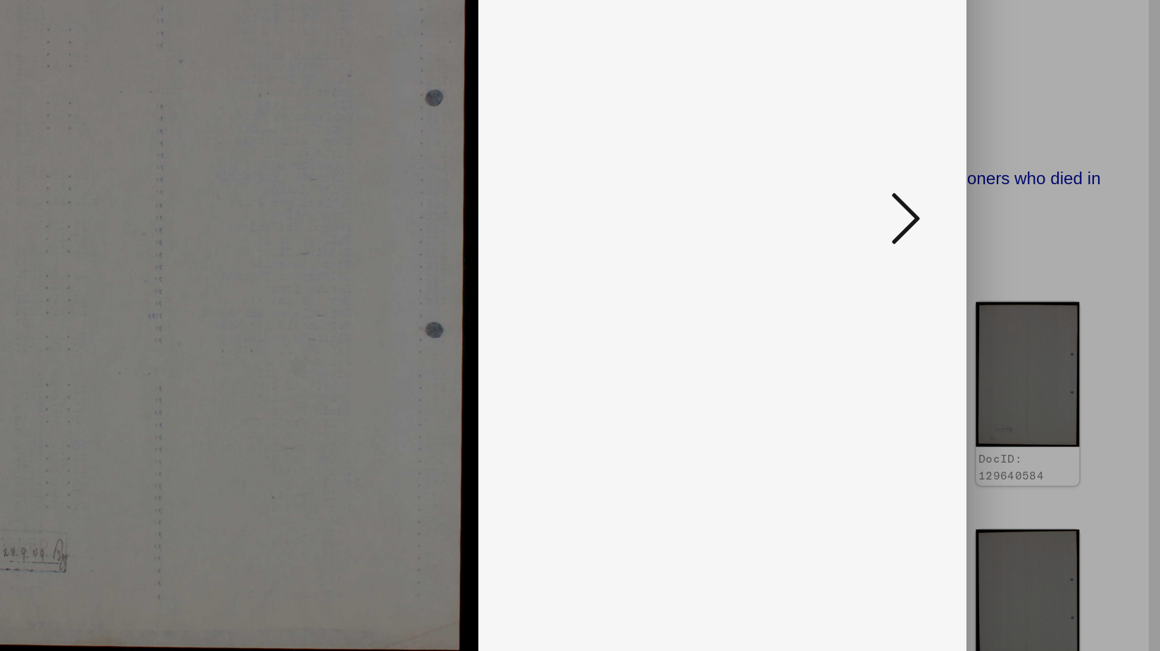
scroll to position [0, 0]
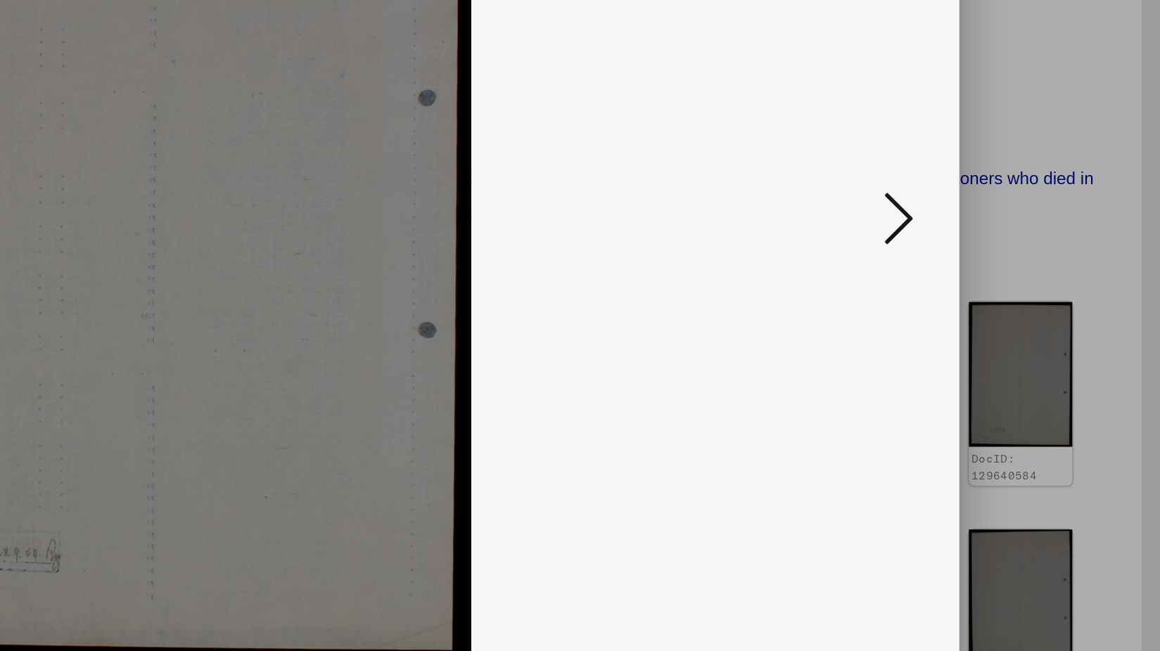
click at [1009, 284] on icon at bounding box center [1008, 289] width 17 height 34
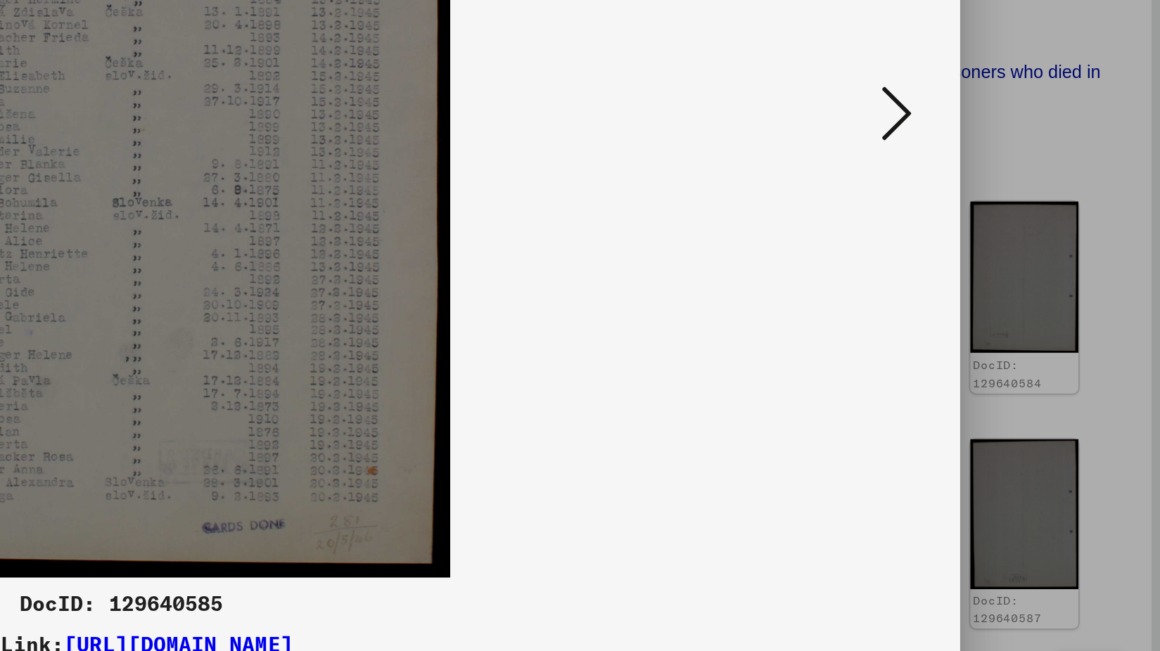
click at [1009, 292] on icon at bounding box center [1008, 289] width 17 height 34
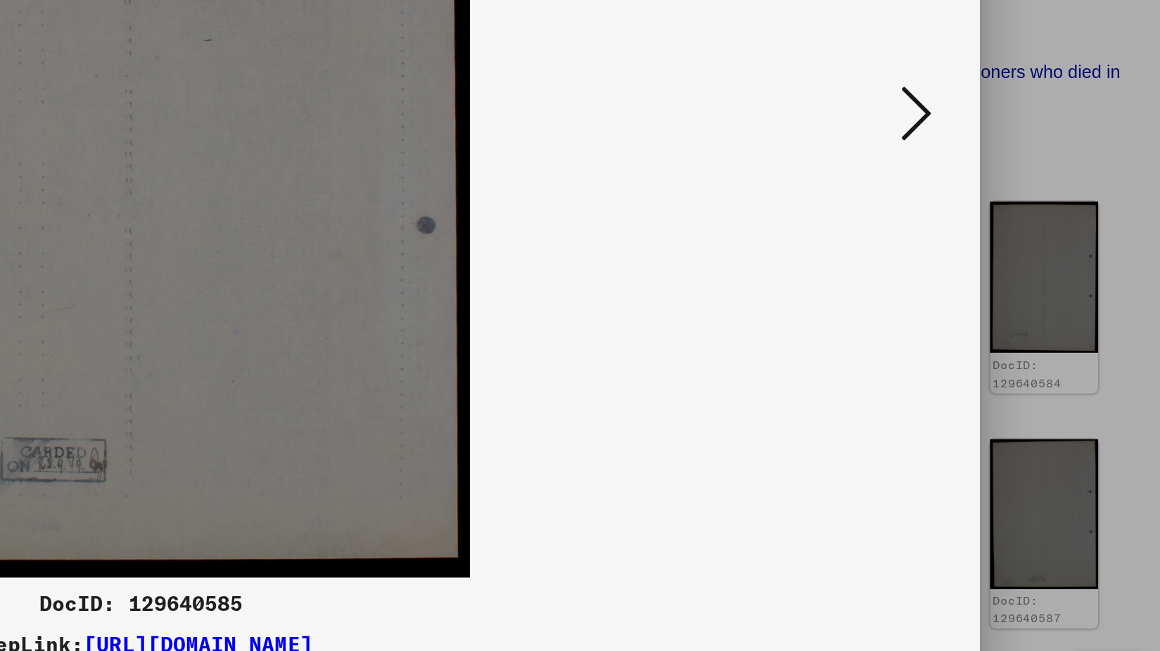
click at [1006, 290] on icon at bounding box center [1008, 289] width 17 height 34
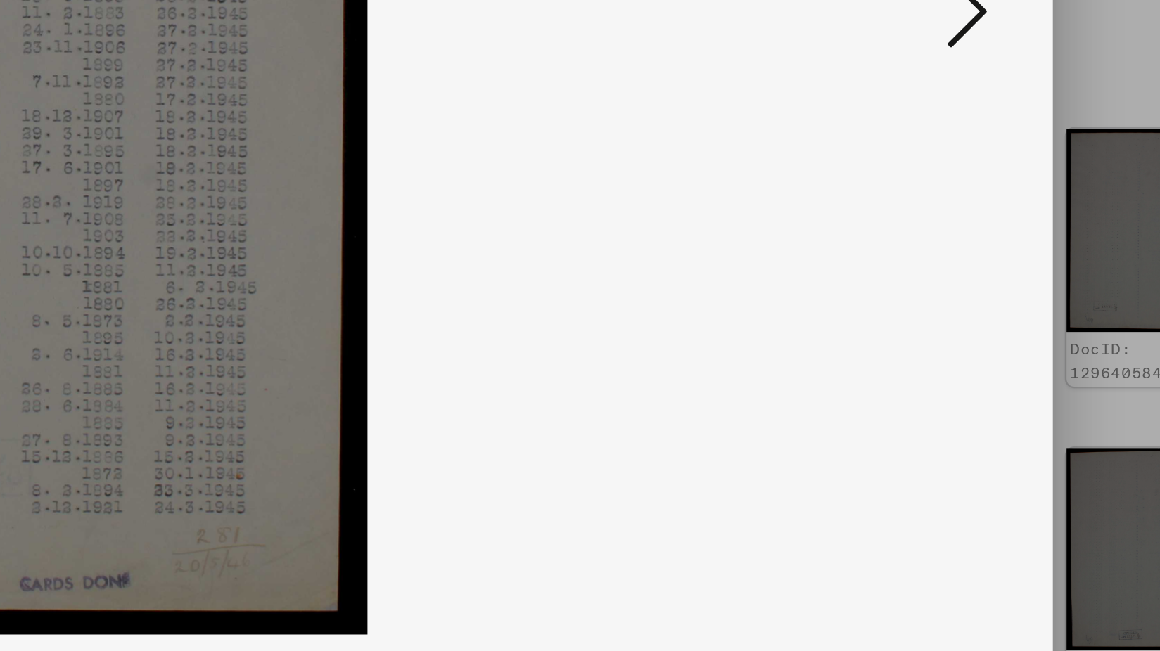
click at [1004, 295] on icon at bounding box center [1008, 289] width 17 height 34
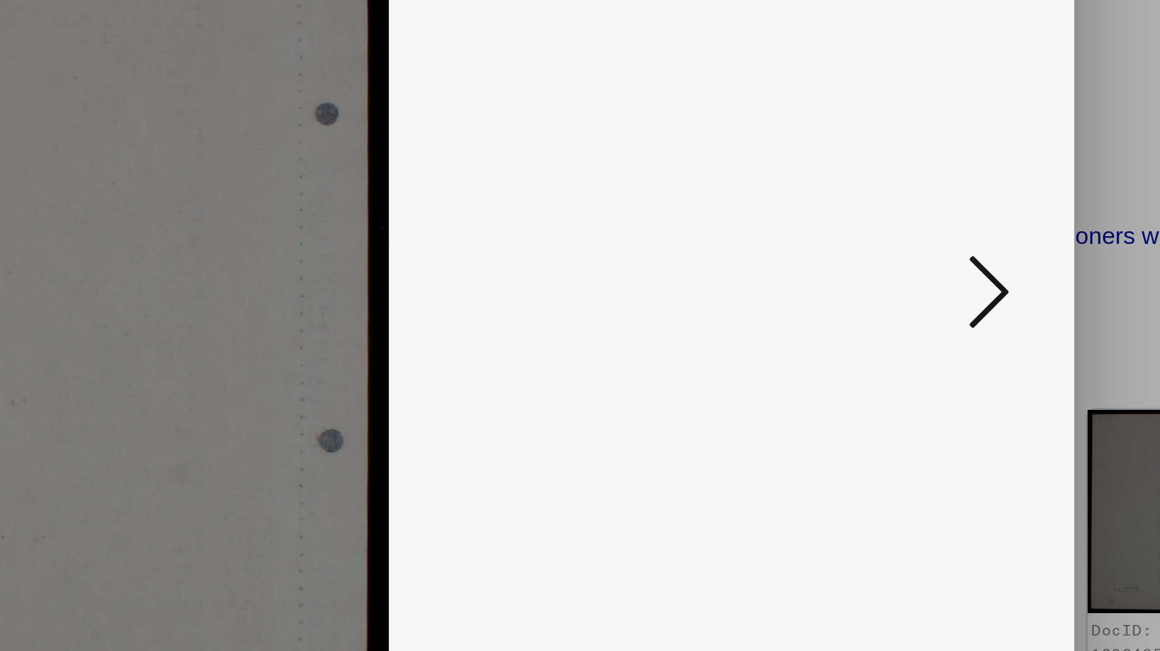
click at [1009, 288] on icon at bounding box center [1008, 289] width 17 height 34
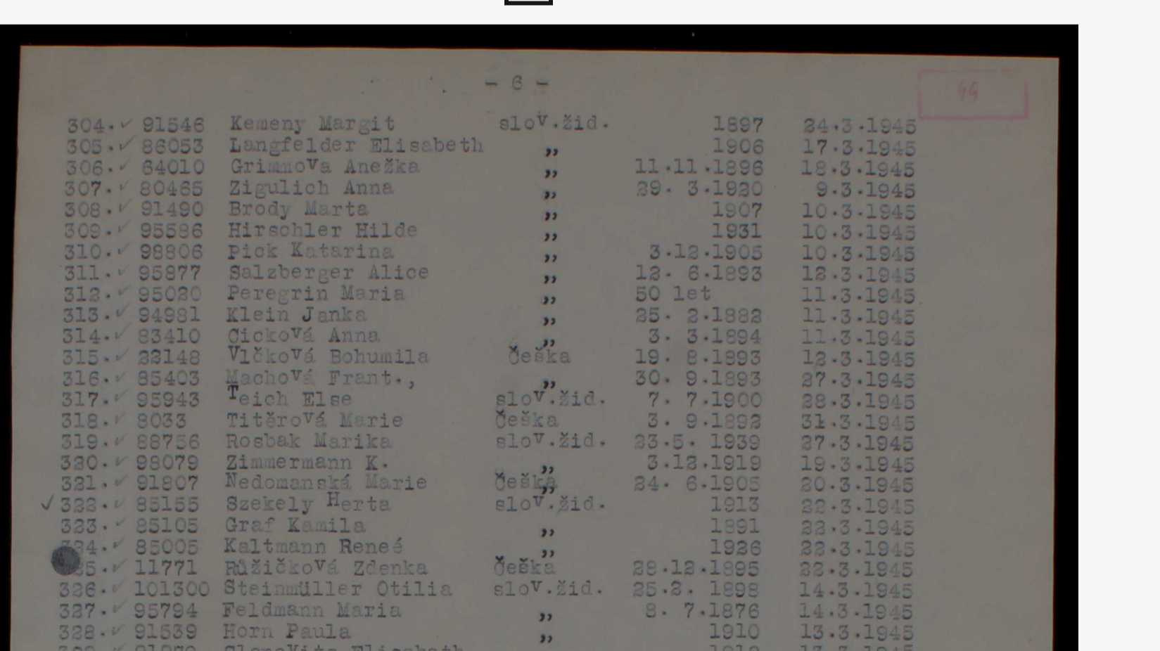
click at [499, 129] on img at bounding box center [580, 290] width 832 height 511
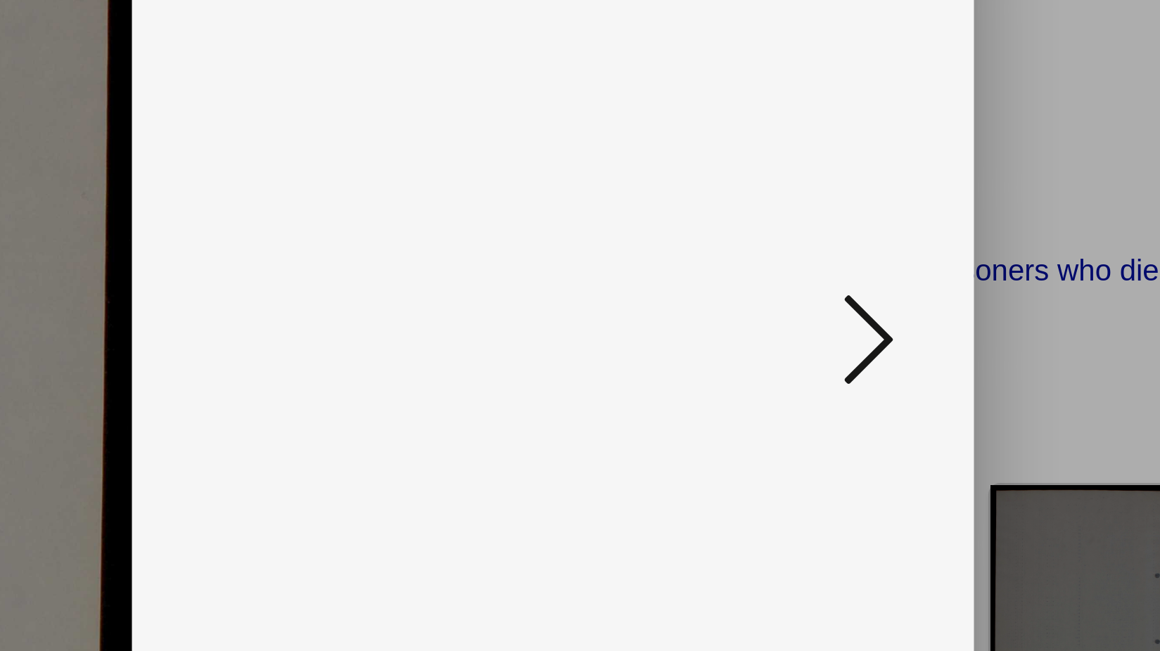
click at [1013, 286] on icon at bounding box center [1008, 289] width 17 height 34
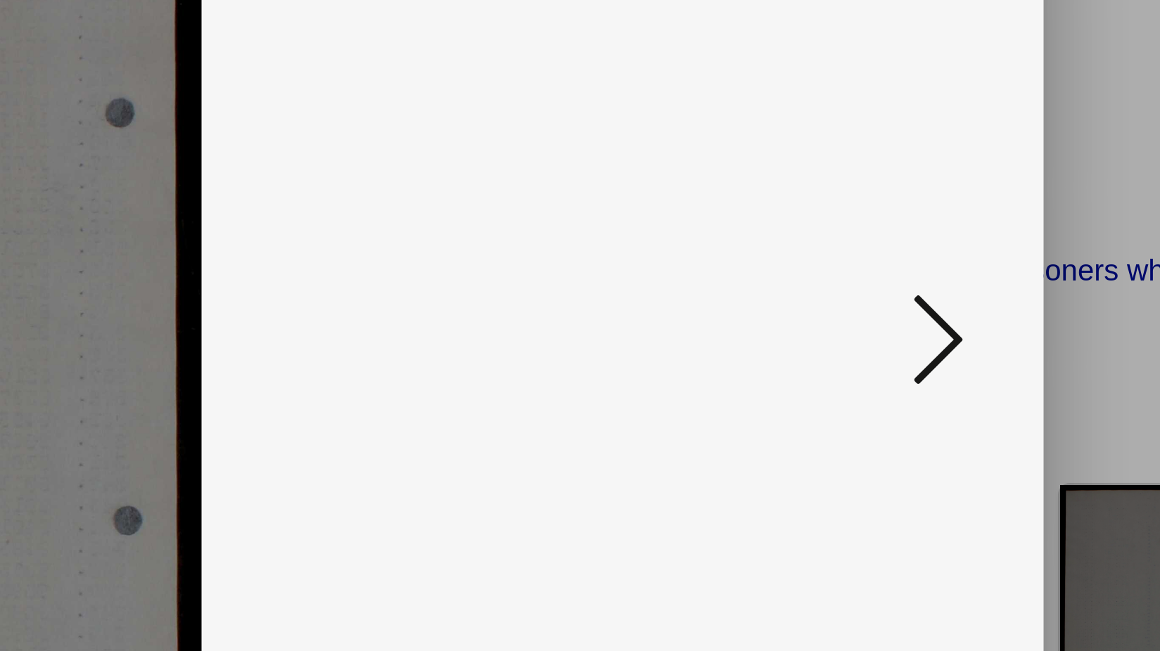
click at [1011, 295] on icon at bounding box center [1008, 289] width 17 height 34
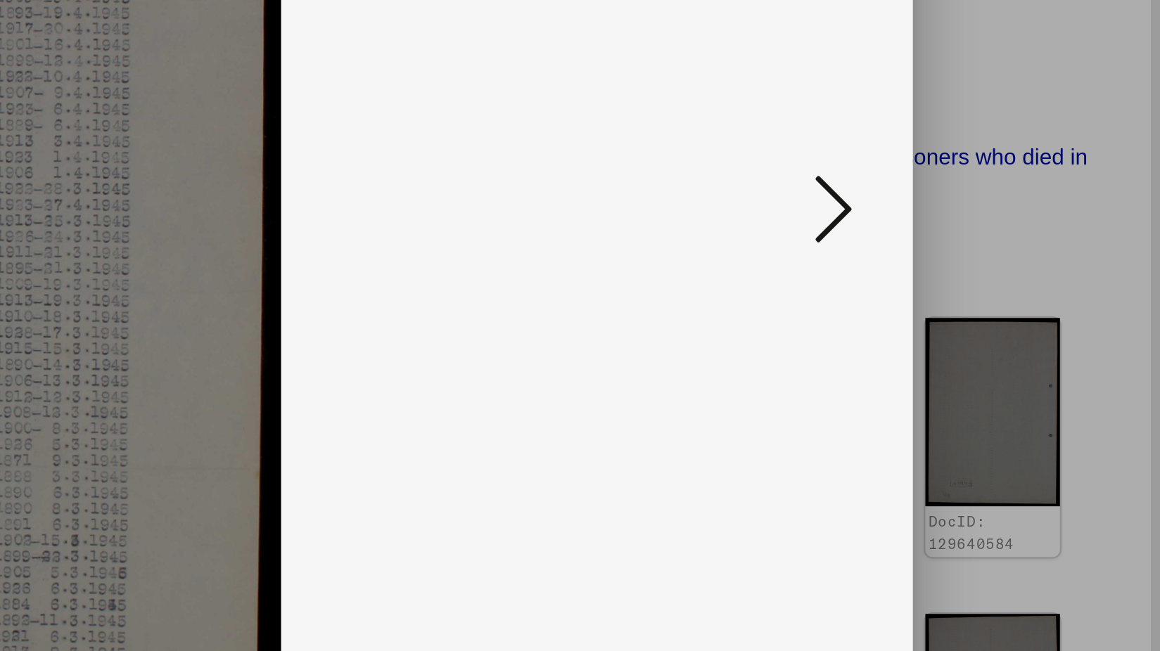
click at [1009, 297] on icon at bounding box center [1008, 289] width 17 height 34
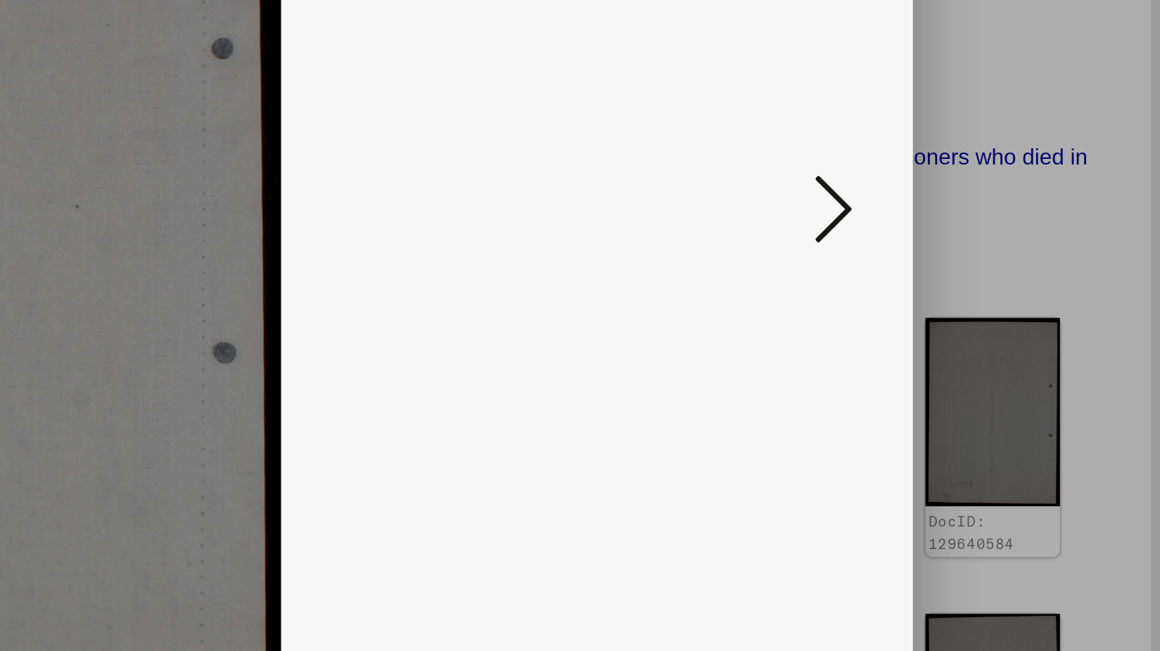
click at [1011, 288] on icon at bounding box center [1008, 289] width 17 height 34
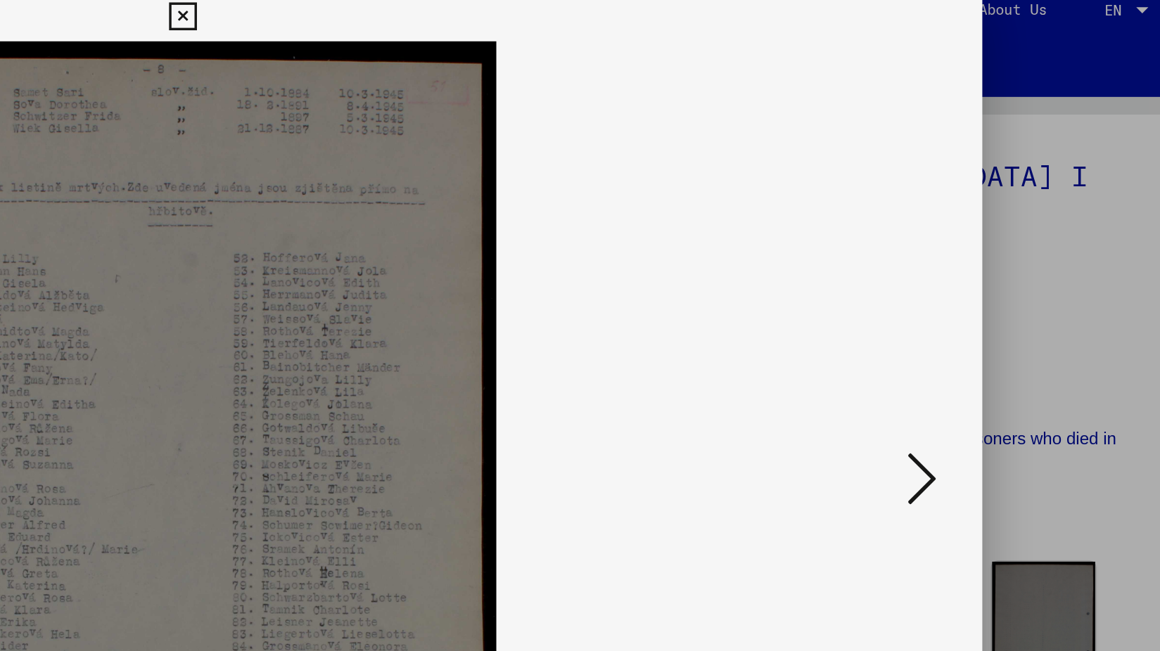
click at [1013, 281] on icon at bounding box center [1008, 289] width 17 height 34
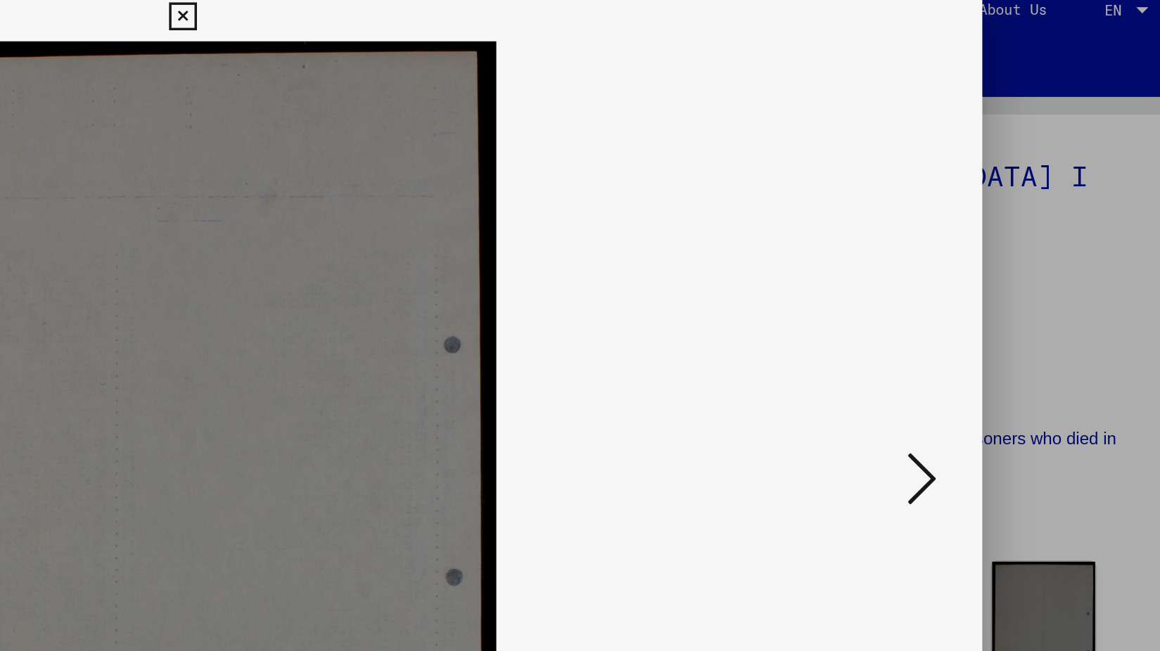
click at [1013, 293] on icon at bounding box center [1008, 289] width 17 height 34
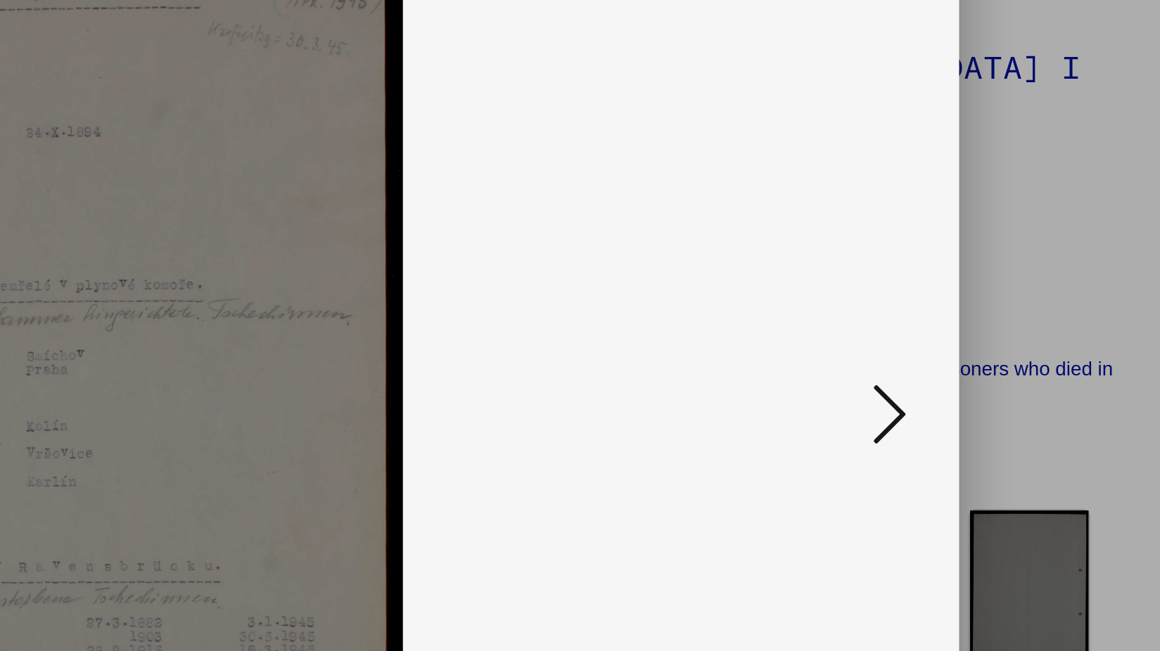
click at [1009, 291] on icon at bounding box center [1008, 289] width 17 height 34
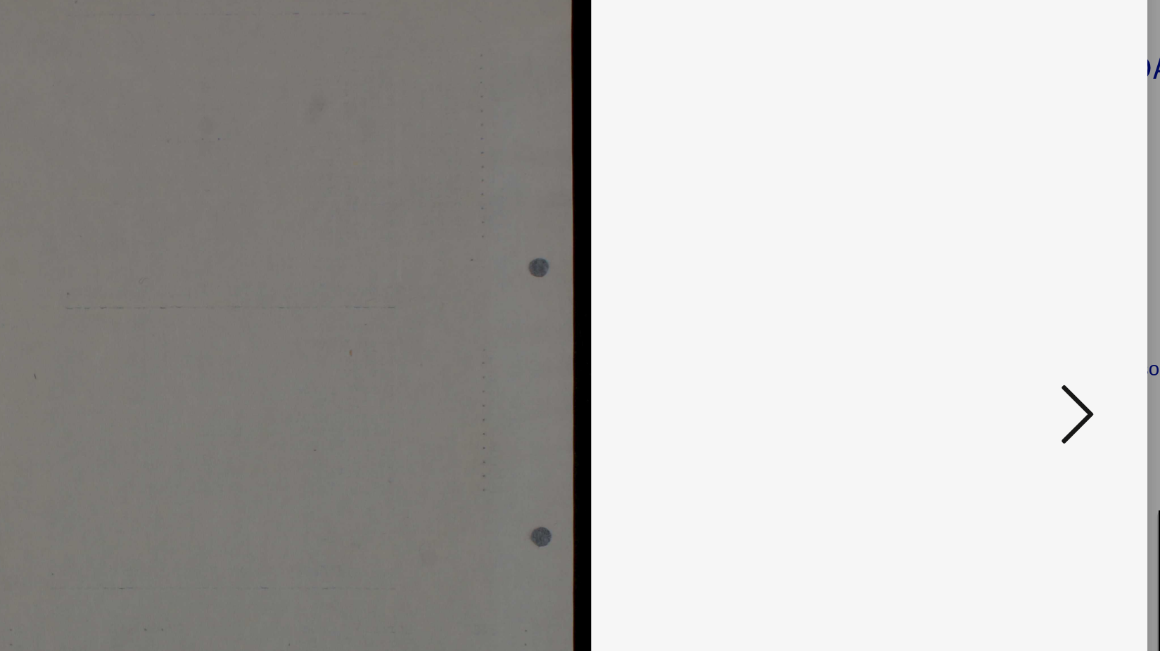
click at [1010, 288] on icon at bounding box center [1008, 289] width 17 height 34
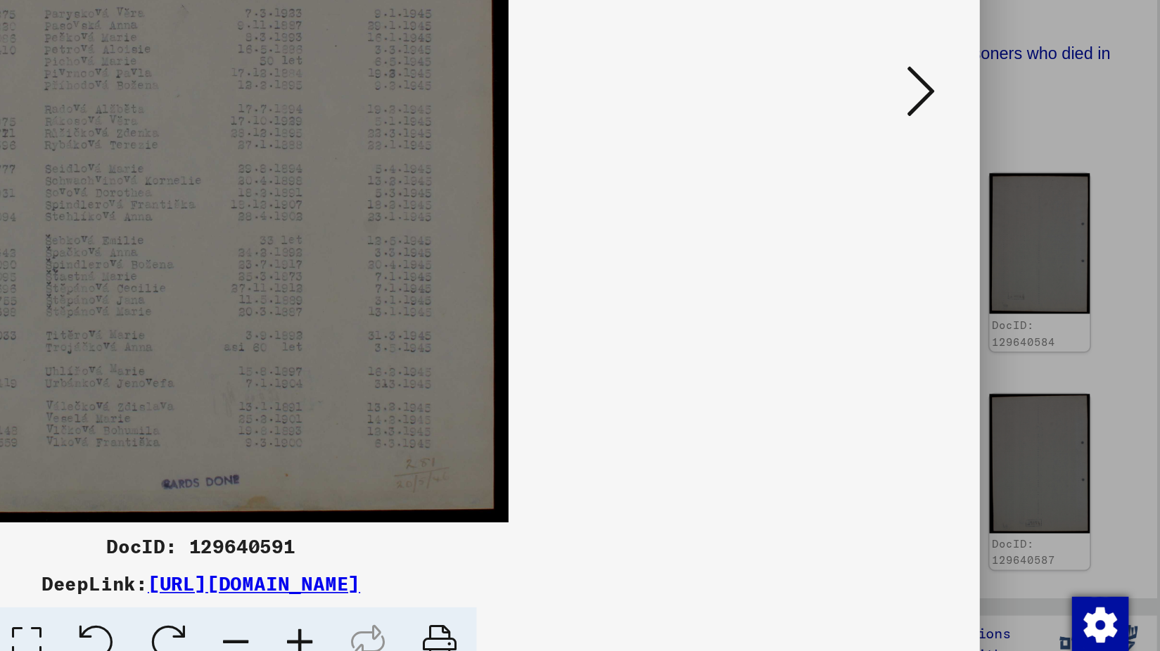
click at [1008, 291] on icon at bounding box center [1008, 289] width 17 height 34
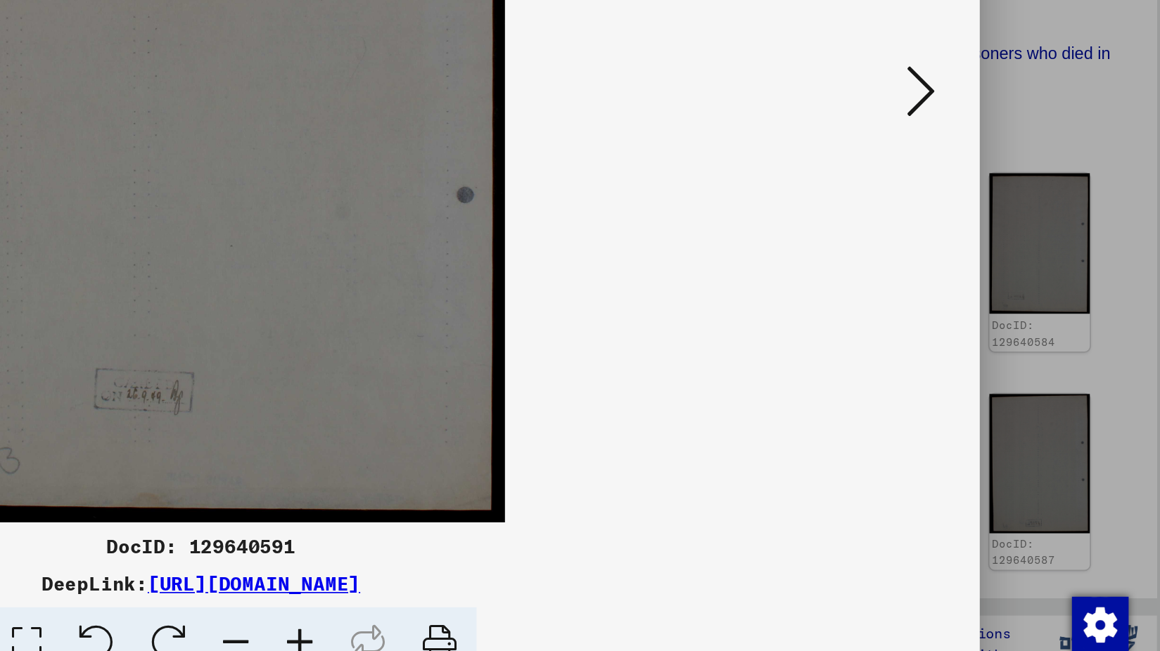
click at [1008, 291] on icon at bounding box center [1008, 289] width 17 height 34
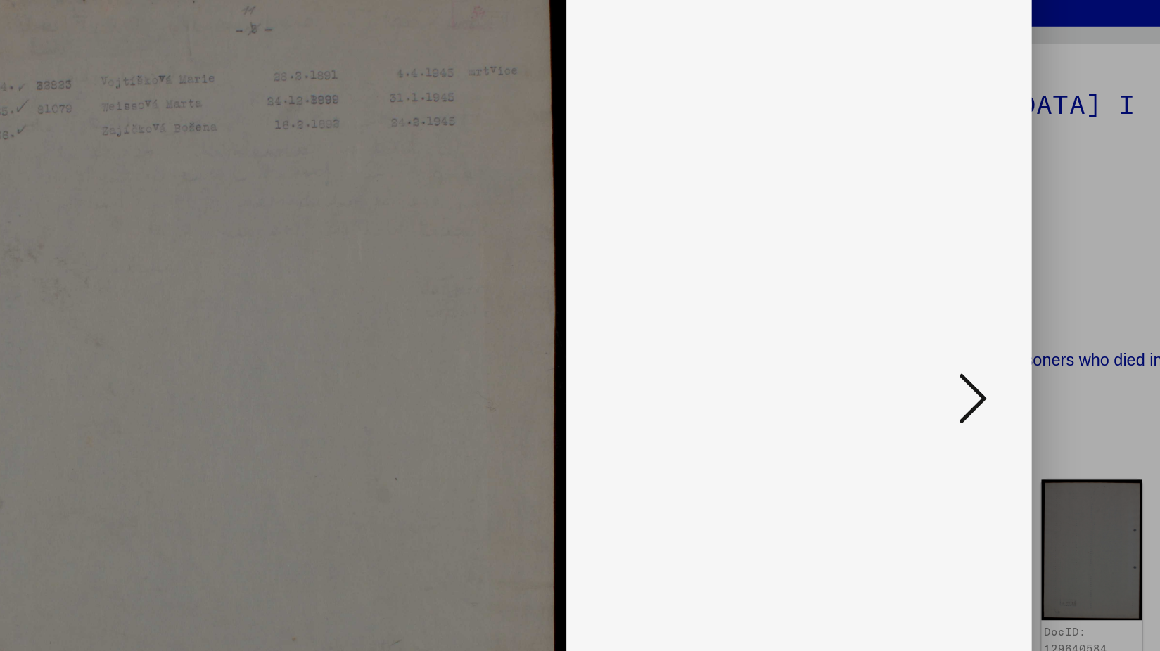
click at [1009, 283] on icon at bounding box center [1008, 289] width 17 height 34
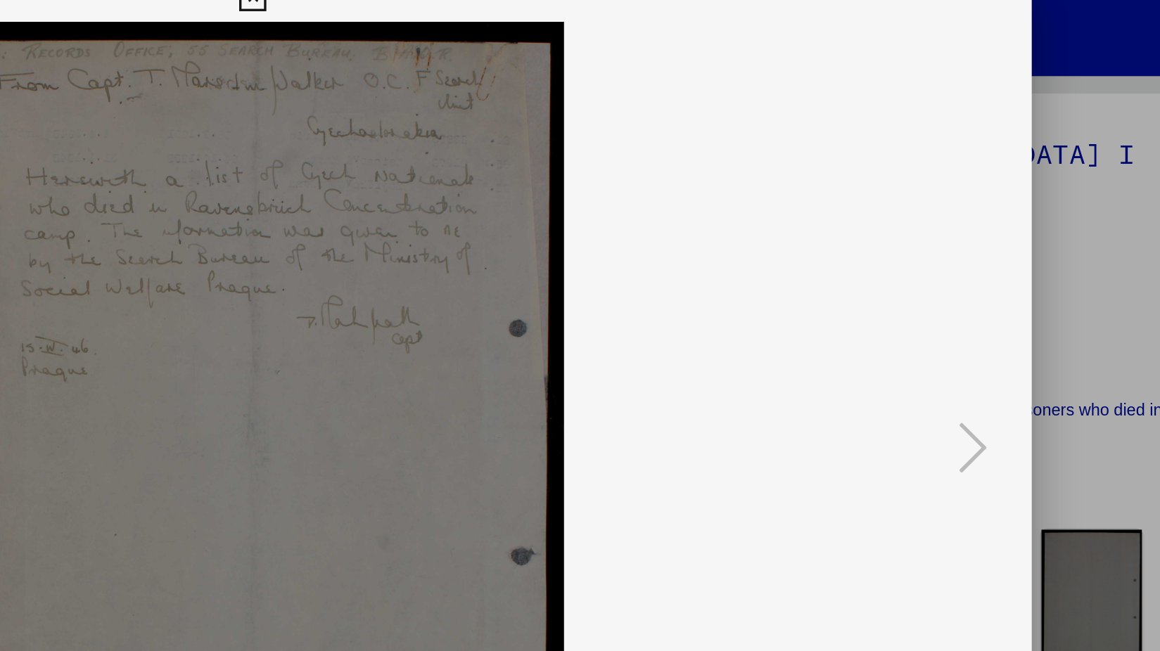
click at [815, 222] on img at bounding box center [580, 290] width 832 height 511
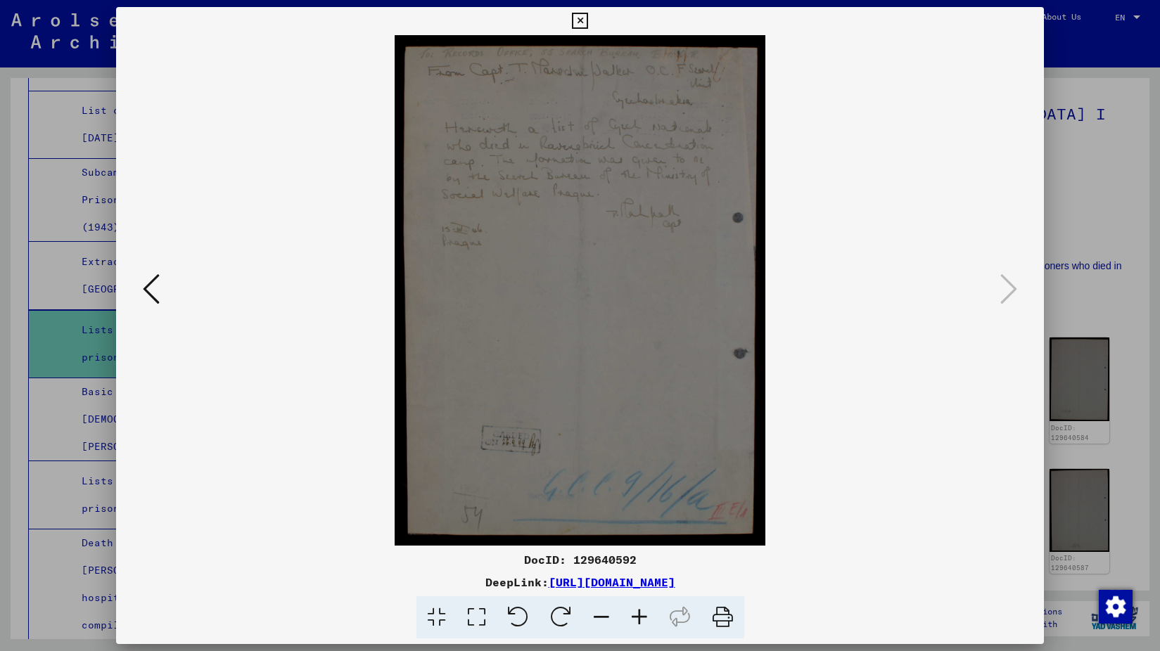
click at [1099, 321] on div at bounding box center [580, 325] width 1160 height 651
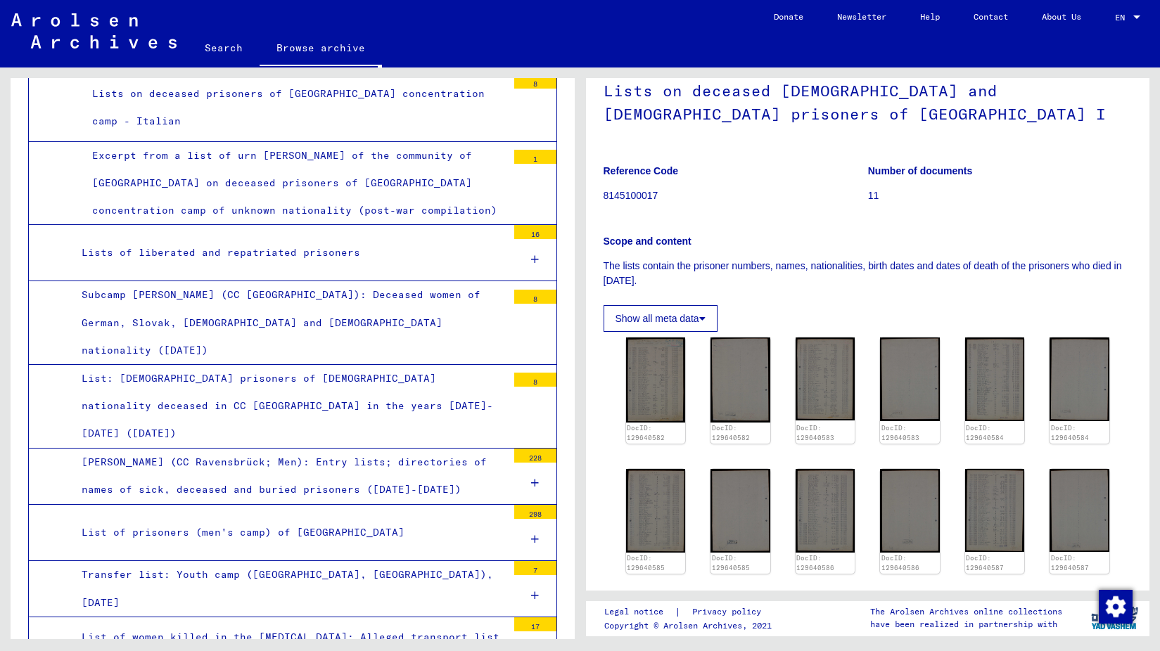
scroll to position [4513, 0]
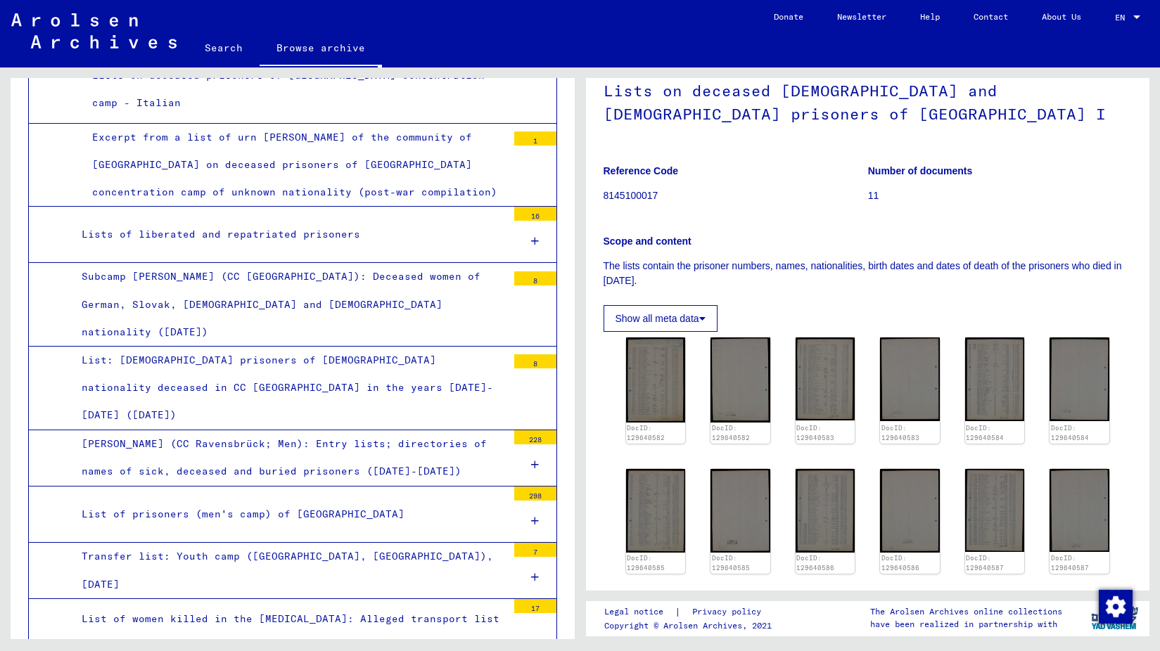
click at [165, 501] on div "List of prisoners (men's camp) of [GEOGRAPHIC_DATA]" at bounding box center [289, 514] width 436 height 27
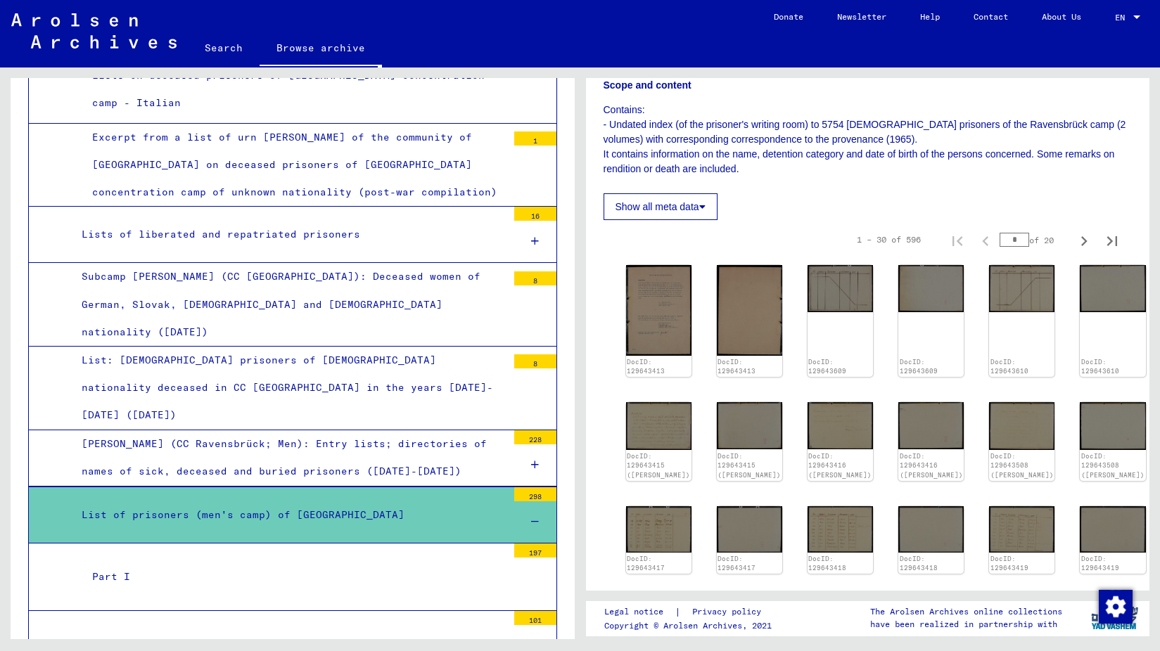
scroll to position [188, 0]
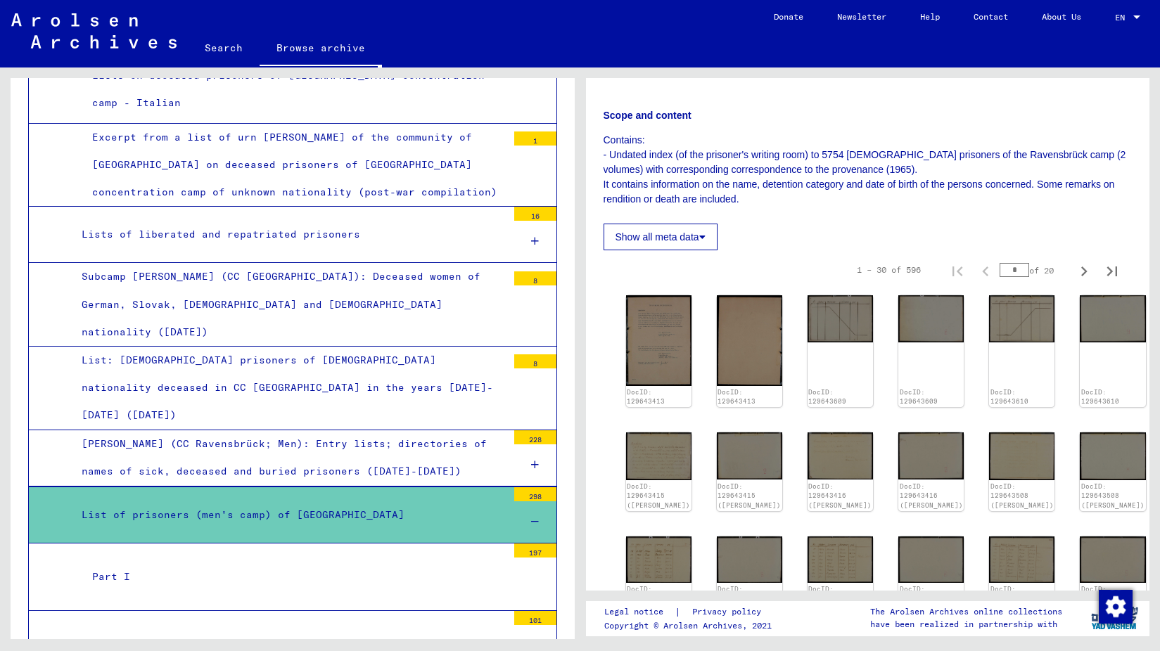
click at [691, 250] on button "Show all meta data" at bounding box center [660, 237] width 114 height 27
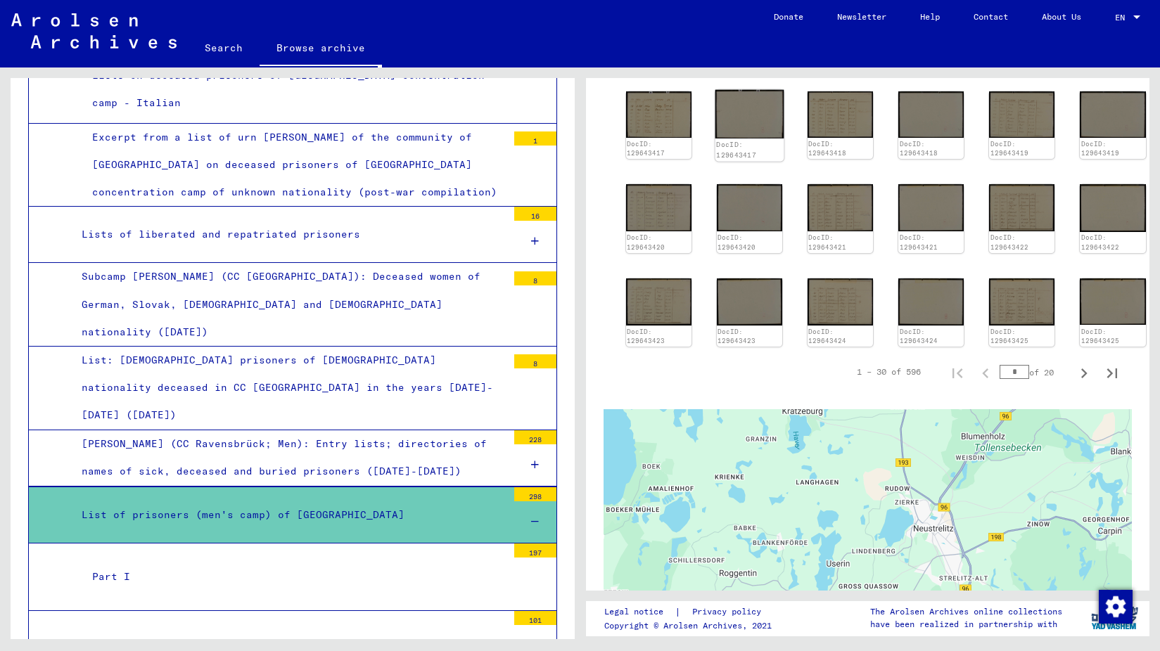
scroll to position [1173, 0]
